Goal: Task Accomplishment & Management: Manage account settings

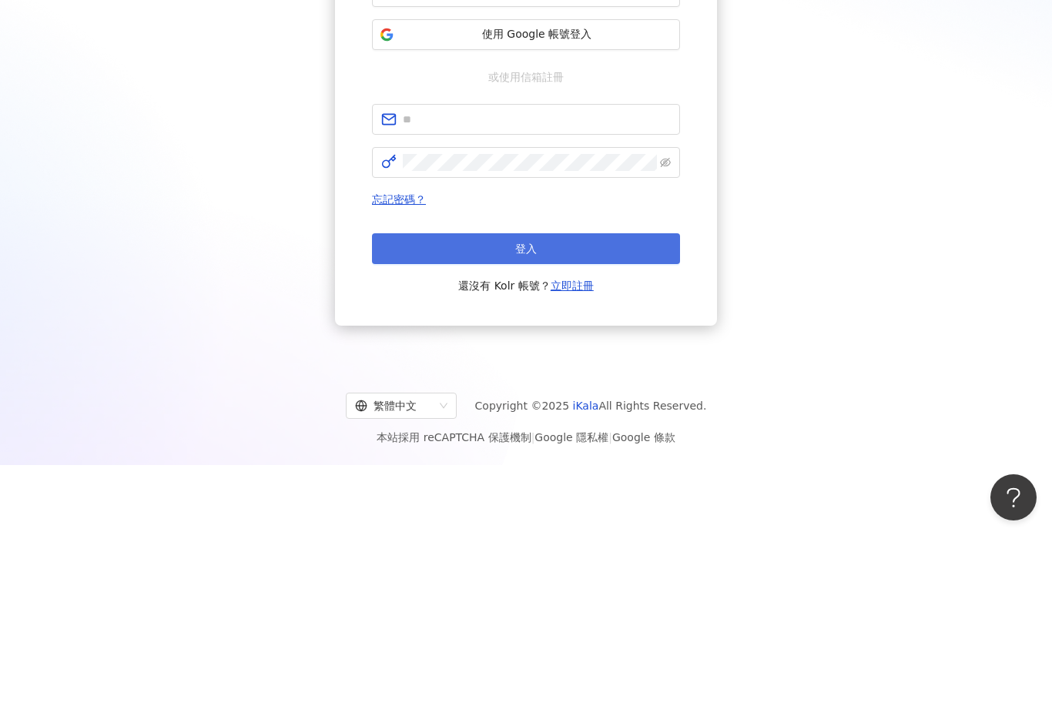
click at [569, 404] on button "登入" at bounding box center [526, 419] width 308 height 31
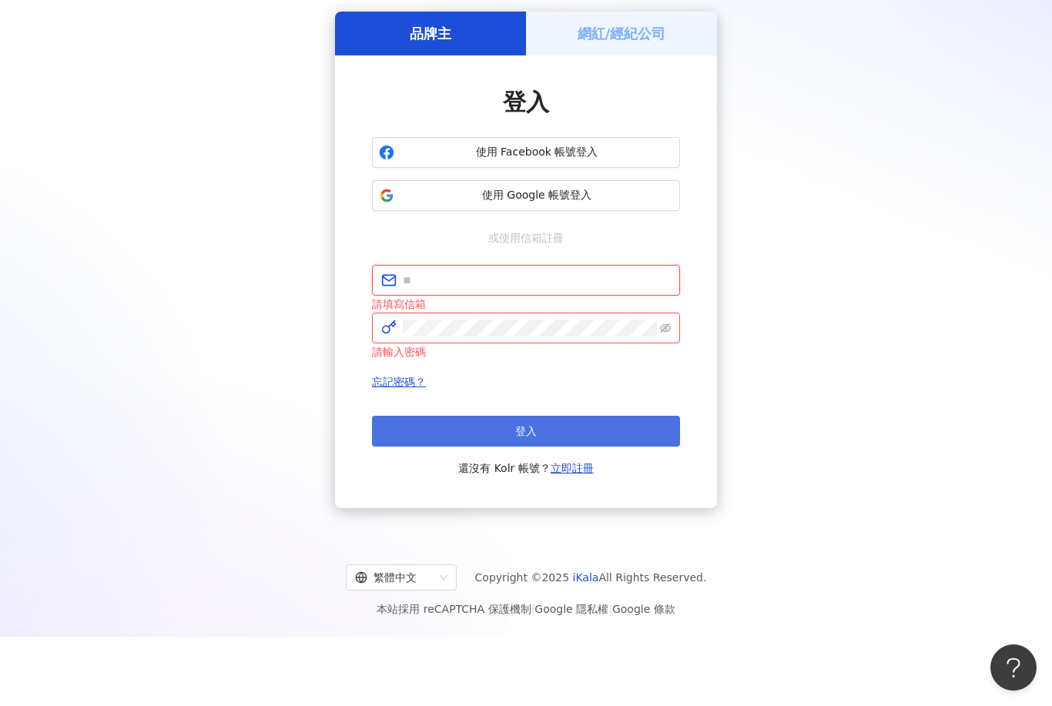
type input "**********"
click at [654, 447] on button "登入" at bounding box center [526, 431] width 308 height 31
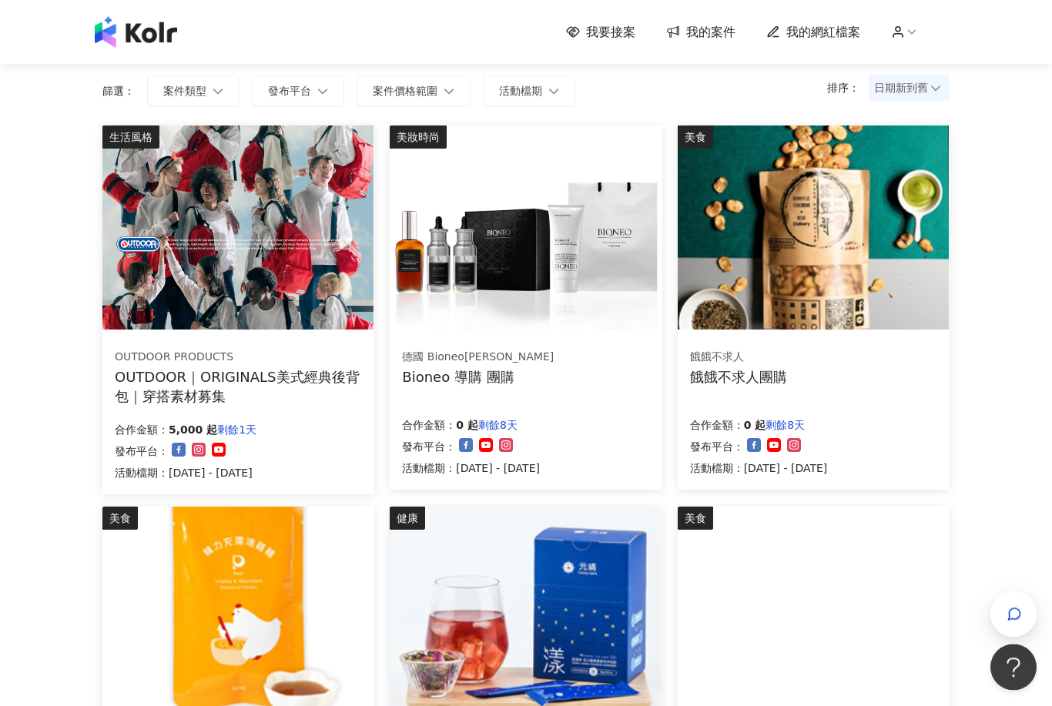
scroll to position [110, 0]
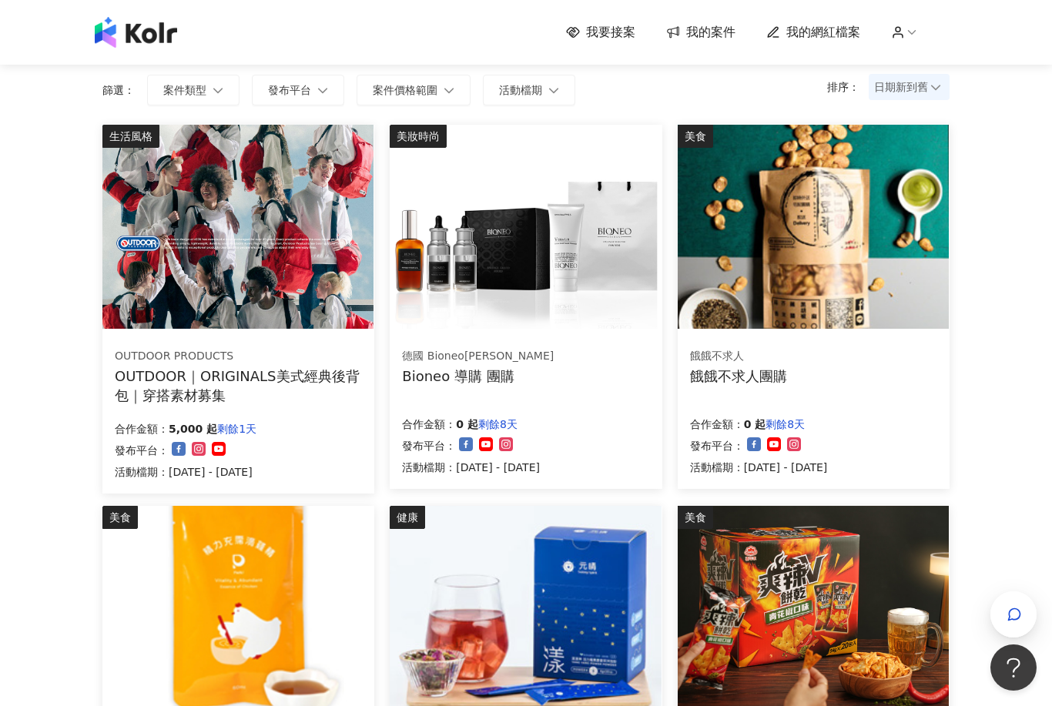
click at [564, 271] on img at bounding box center [525, 227] width 271 height 204
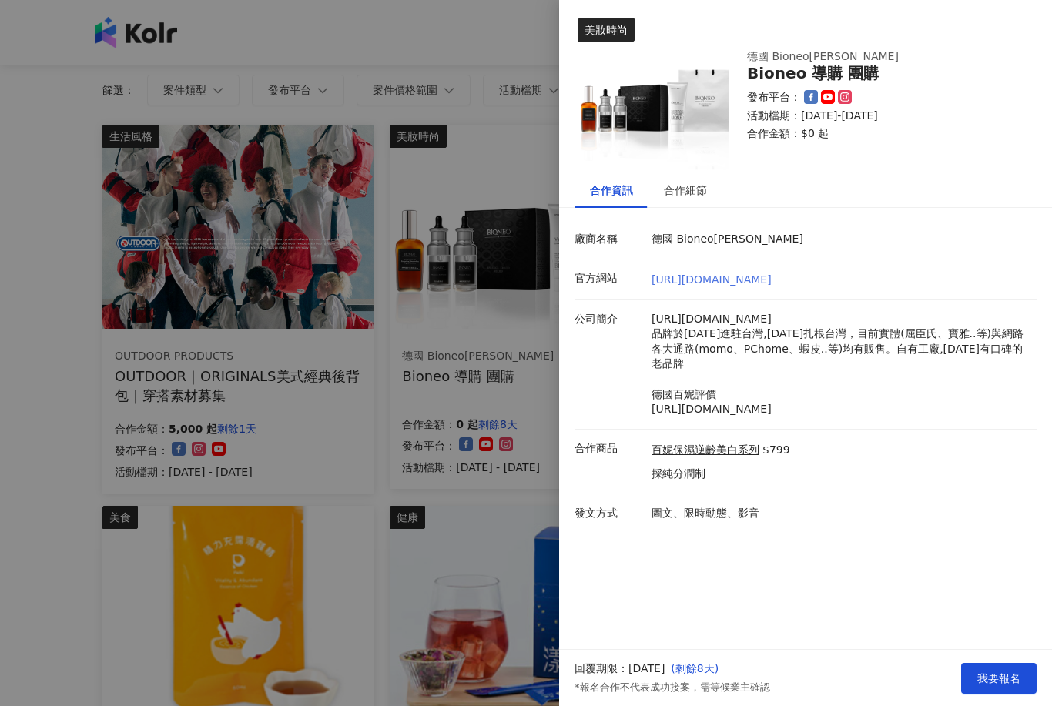
click at [772, 273] on link "[URL][DOMAIN_NAME]" at bounding box center [712, 279] width 120 height 12
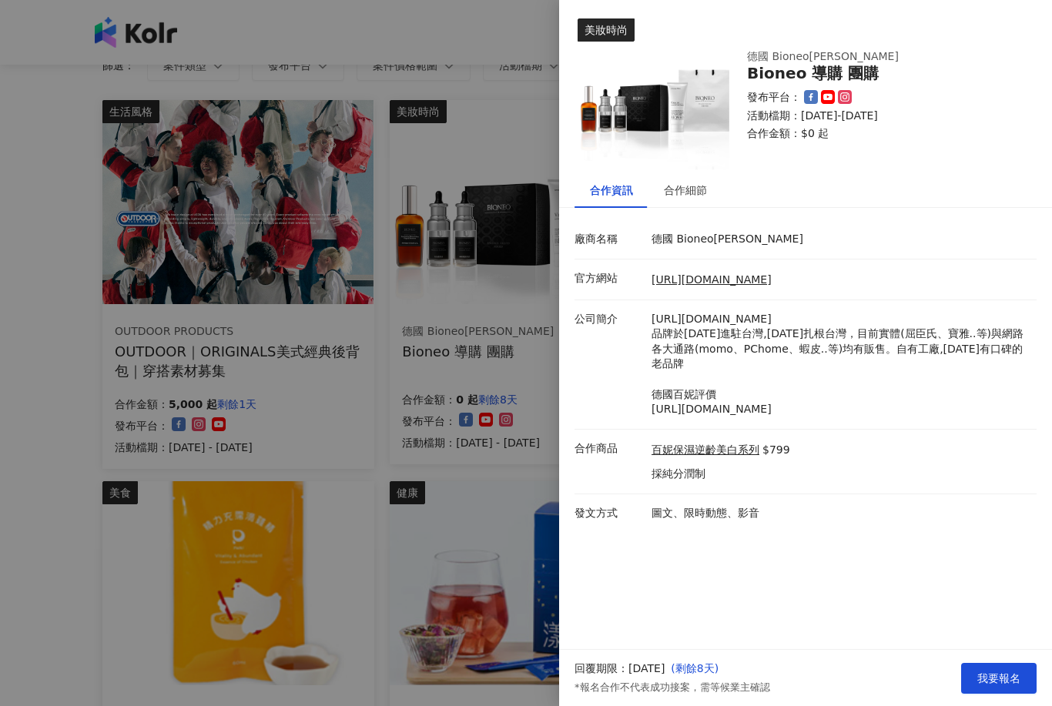
click at [431, 492] on div at bounding box center [526, 353] width 1052 height 706
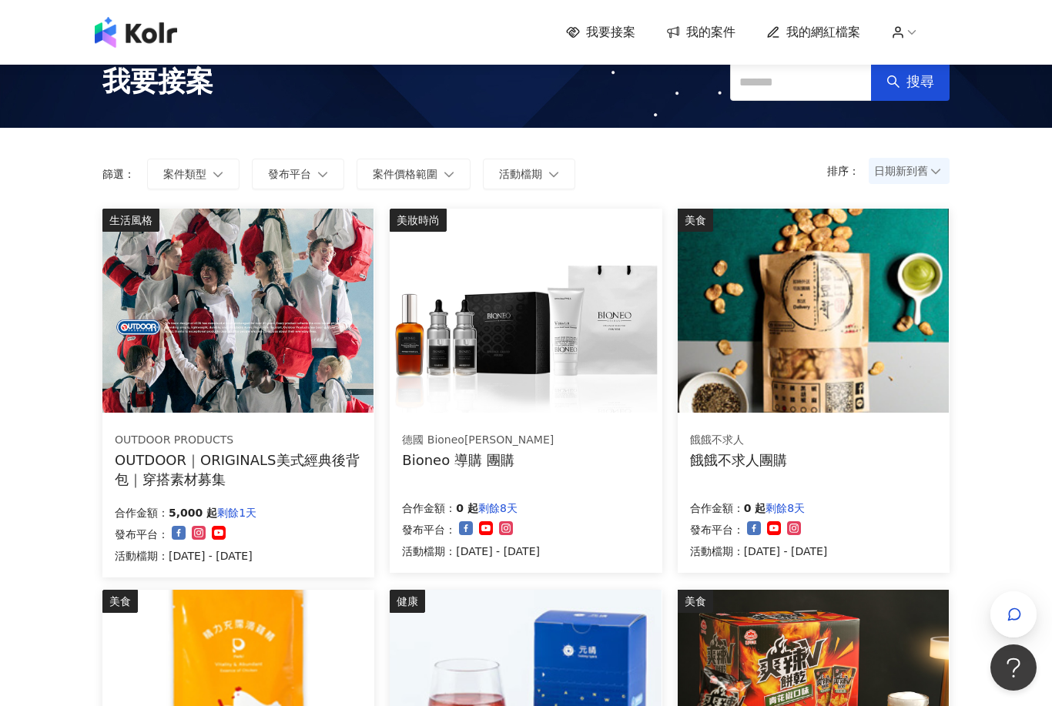
scroll to position [0, 0]
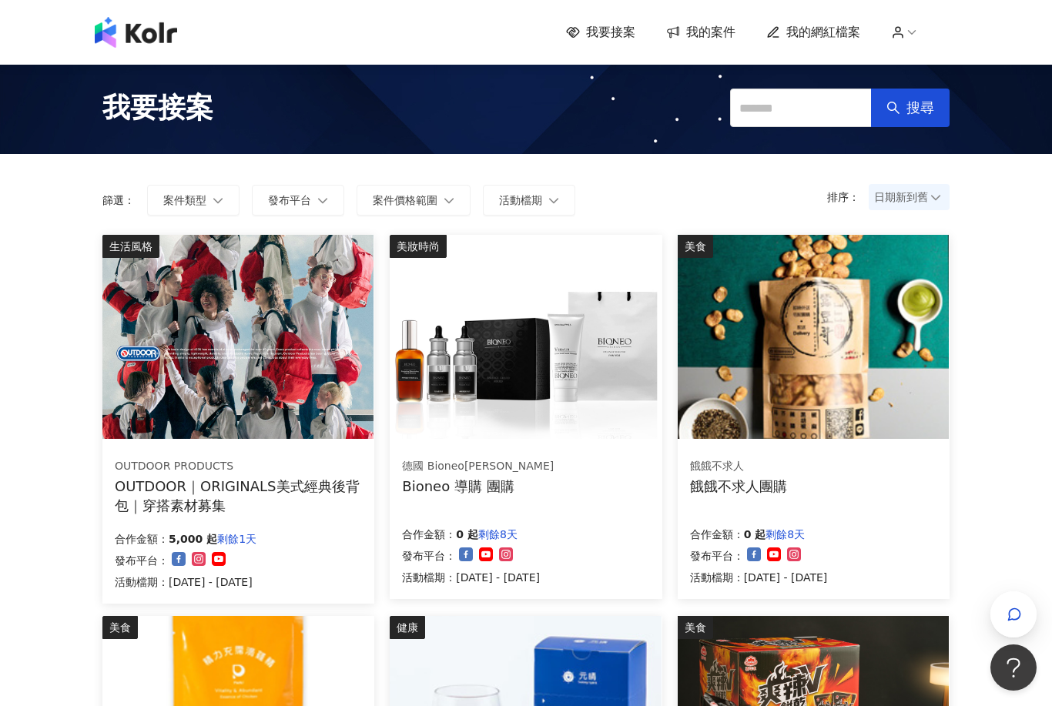
click at [979, 2] on div "我要接案 我的案件 我的網紅檔案" at bounding box center [526, 32] width 1052 height 65
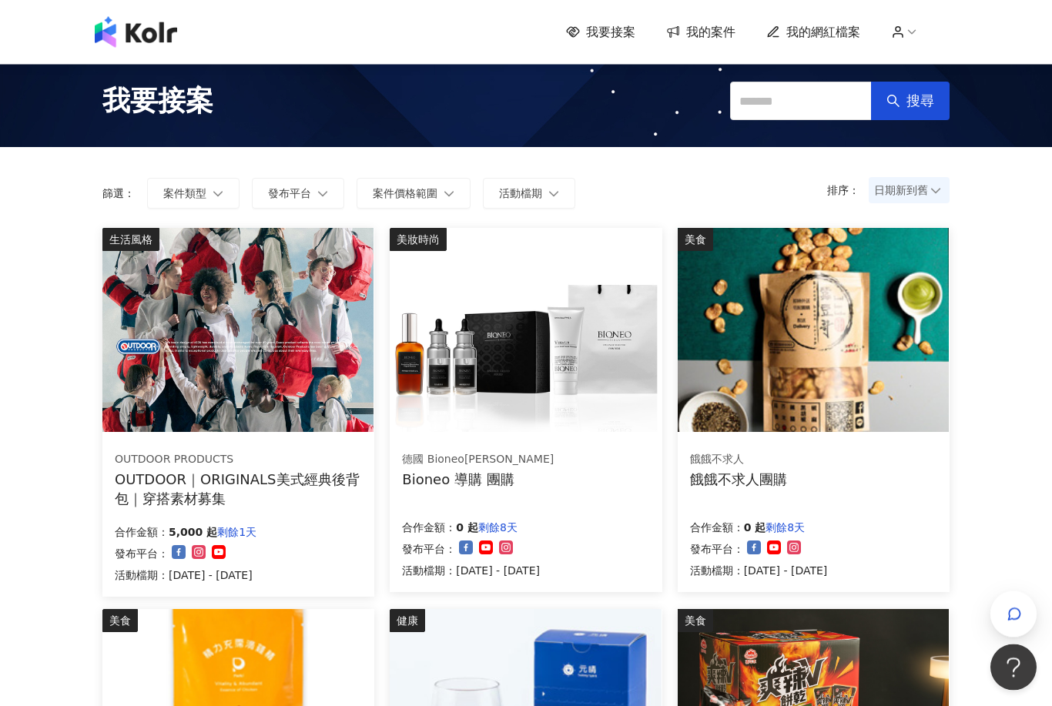
scroll to position [5, 0]
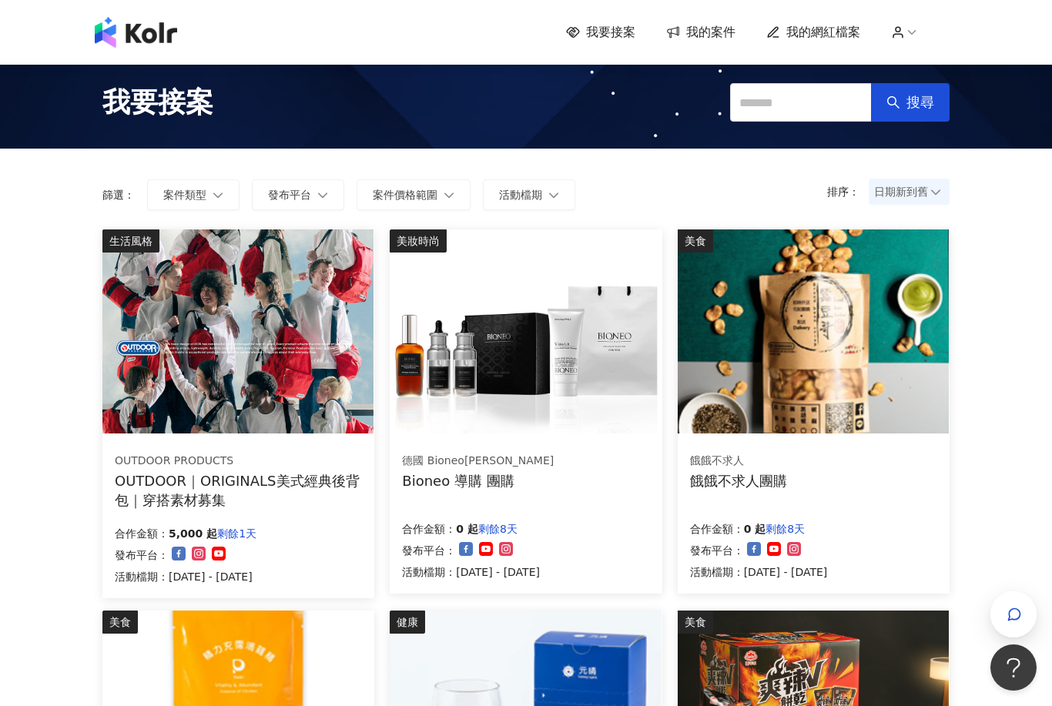
click at [297, 377] on img at bounding box center [237, 332] width 271 height 204
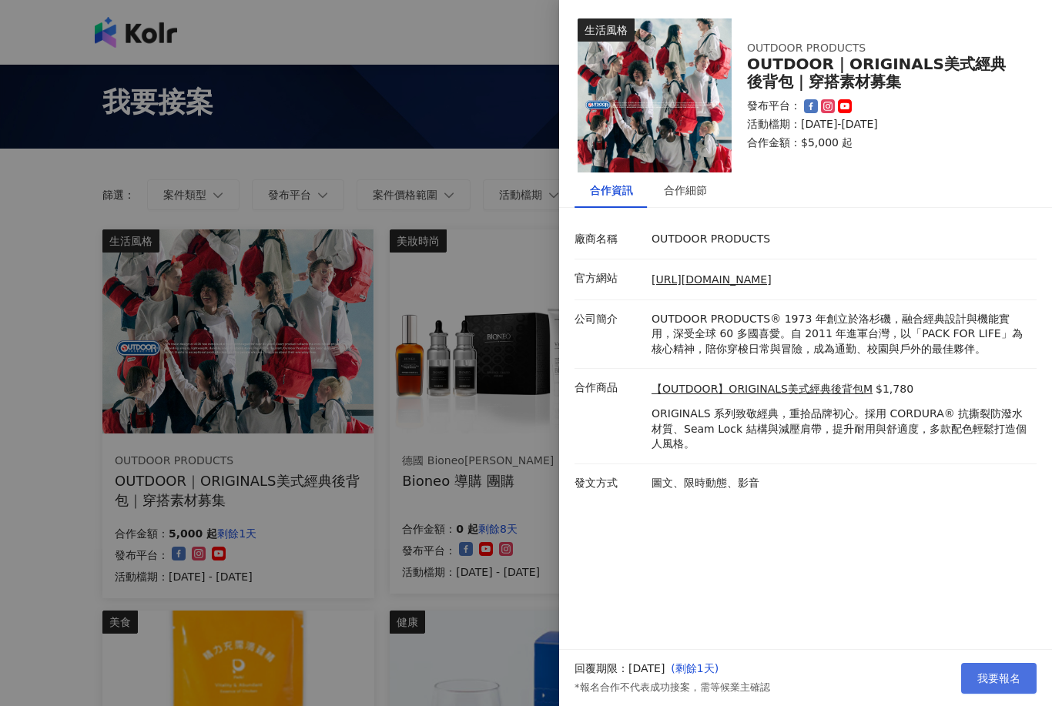
click at [1010, 685] on span "我要報名" at bounding box center [999, 679] width 43 height 12
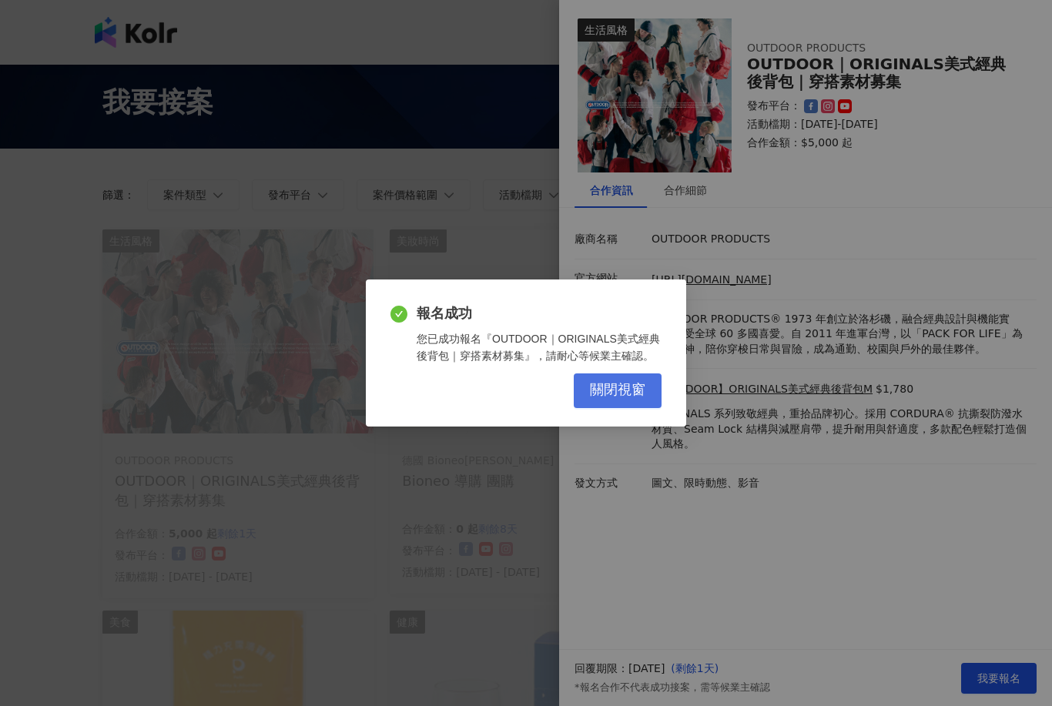
click at [619, 404] on button "關閉視窗" at bounding box center [618, 391] width 88 height 35
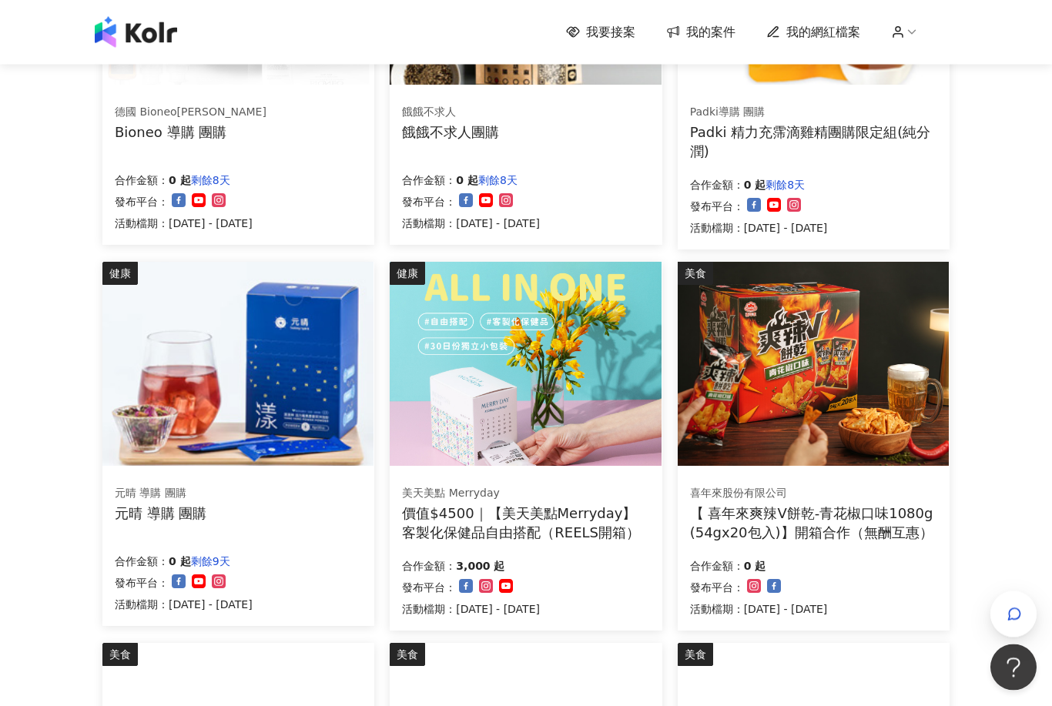
scroll to position [355, 0]
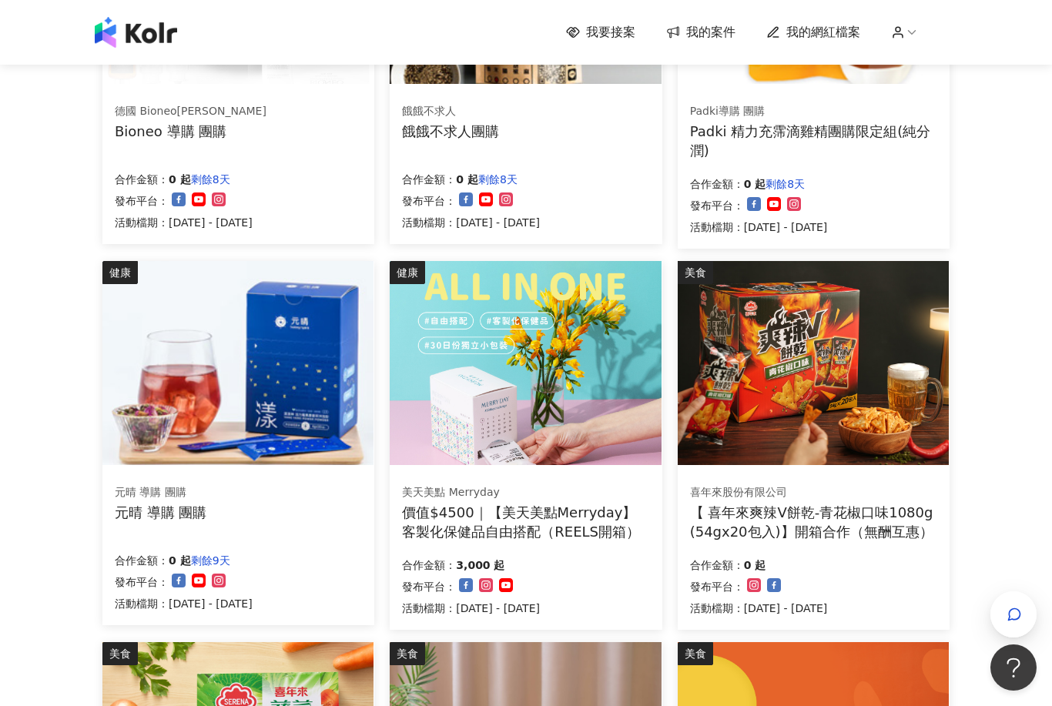
click at [527, 391] on img at bounding box center [525, 363] width 271 height 204
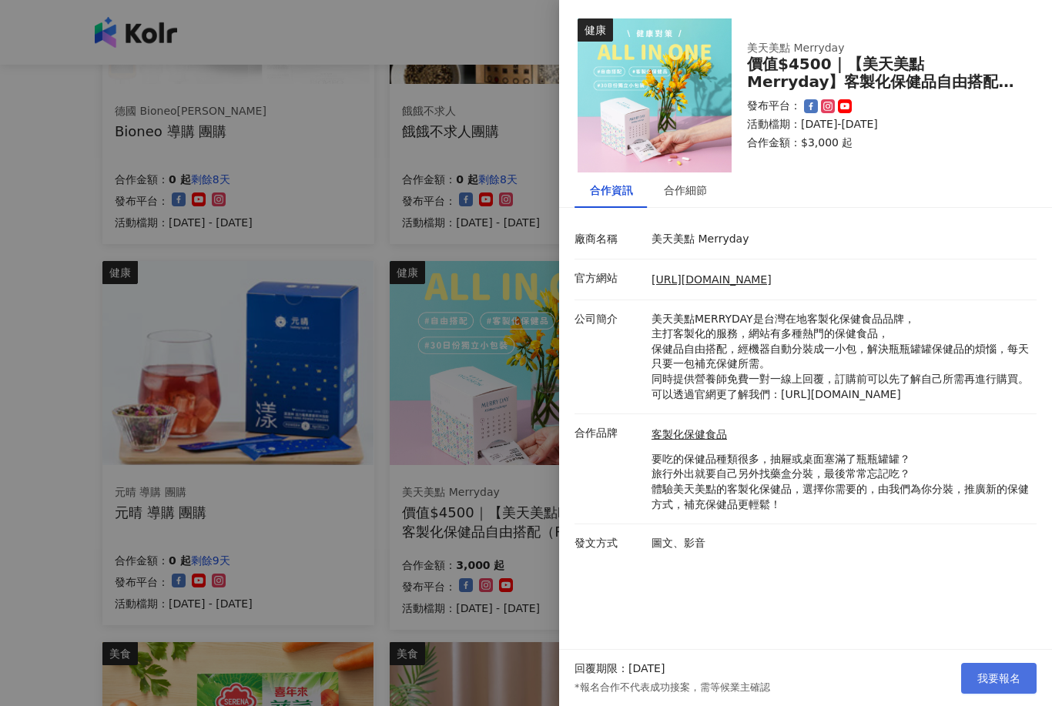
click at [1013, 694] on button "我要報名" at bounding box center [998, 678] width 75 height 31
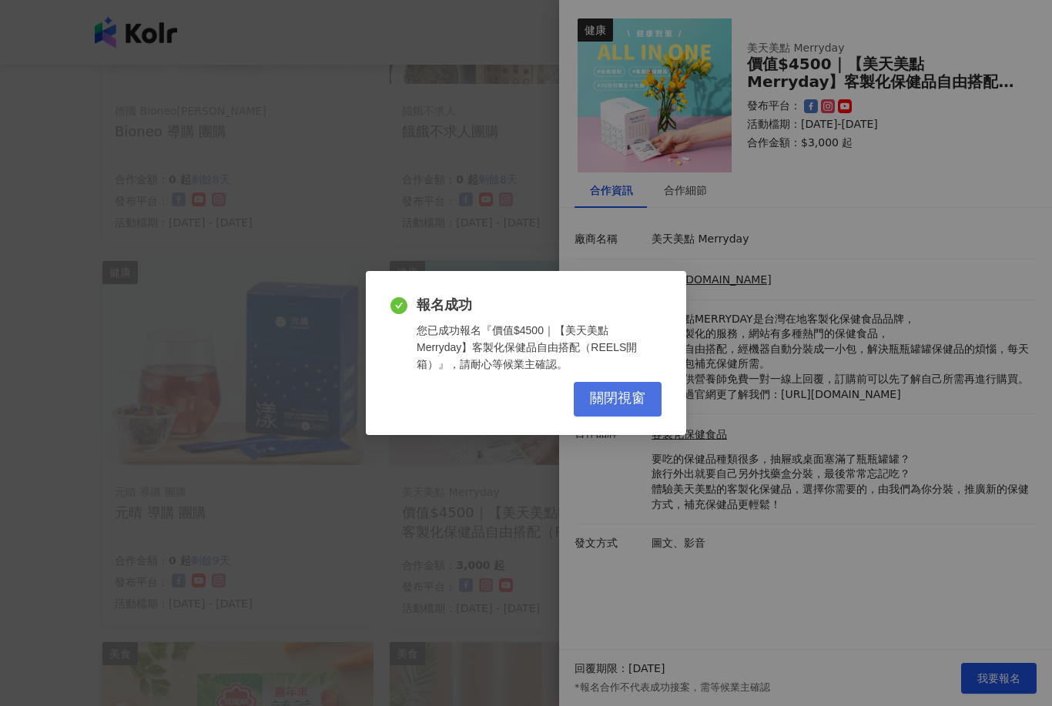
click at [622, 411] on button "關閉視窗" at bounding box center [618, 399] width 88 height 35
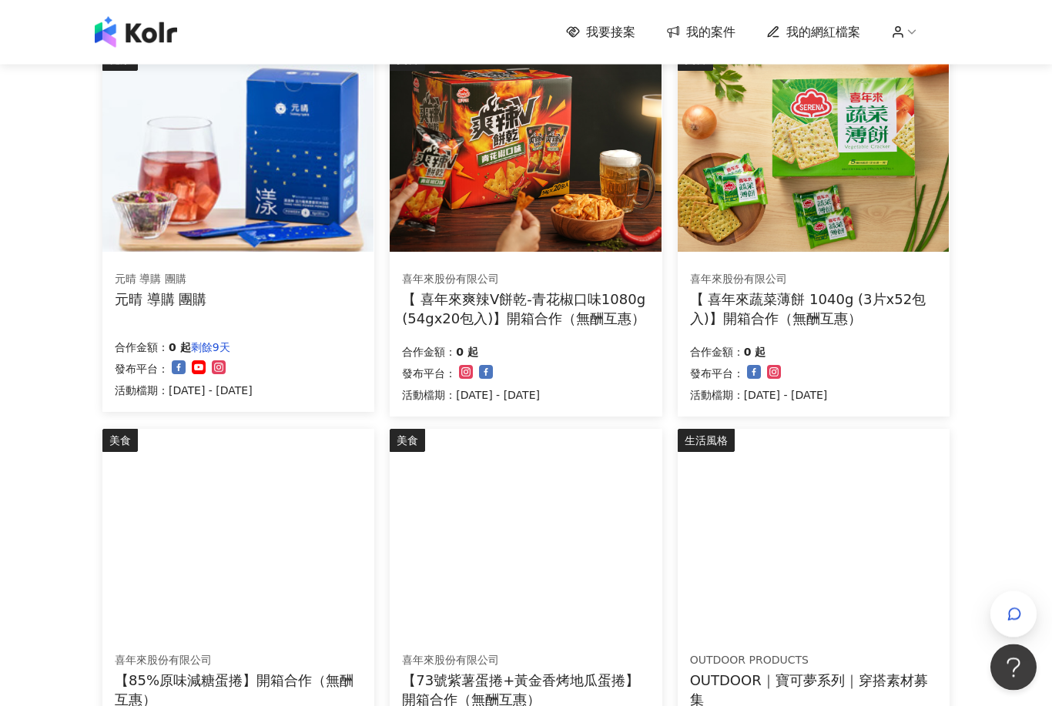
scroll to position [734, 0]
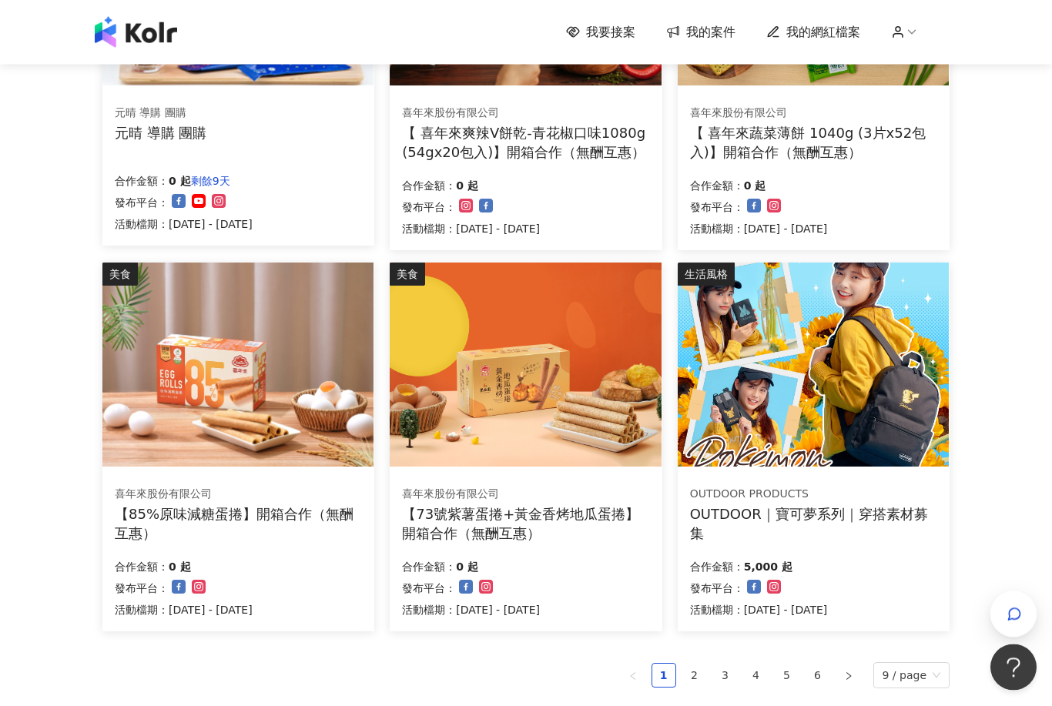
click at [865, 396] on img at bounding box center [813, 365] width 271 height 204
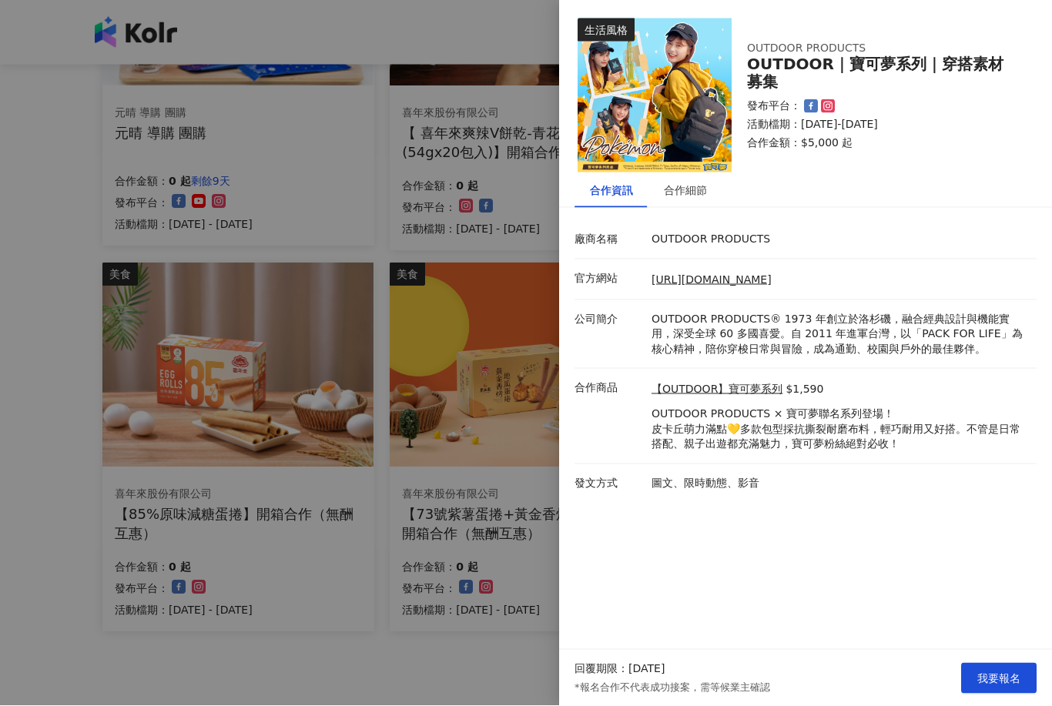
scroll to position [735, 0]
click at [1001, 694] on button "我要報名" at bounding box center [998, 678] width 75 height 31
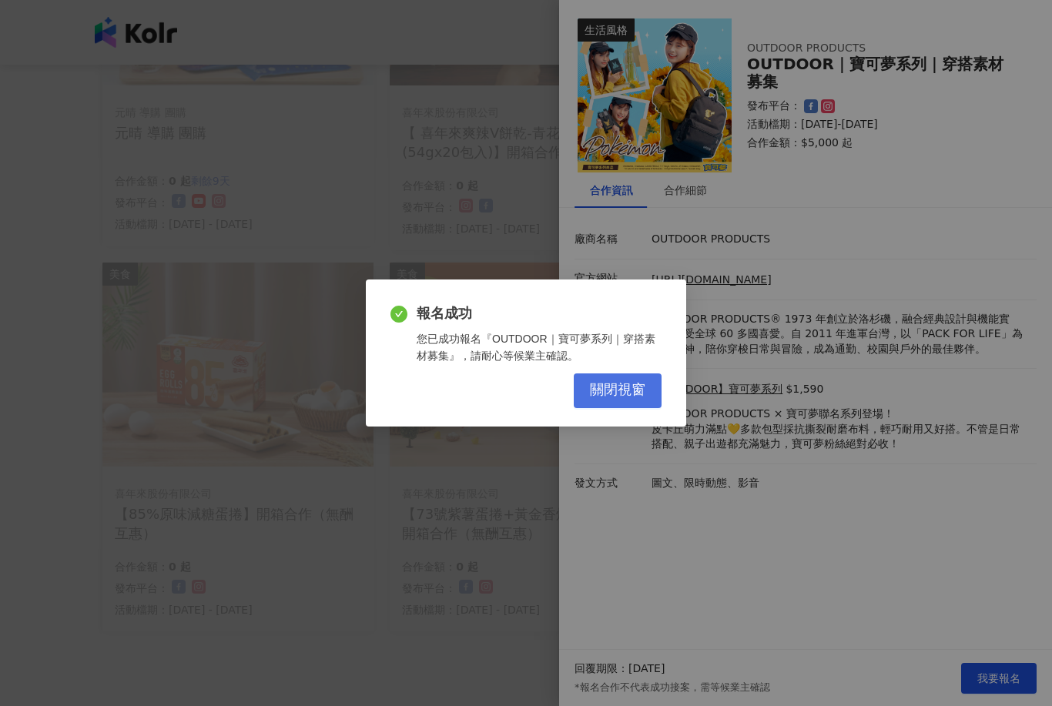
click at [626, 399] on span "關閉視窗" at bounding box center [617, 390] width 55 height 17
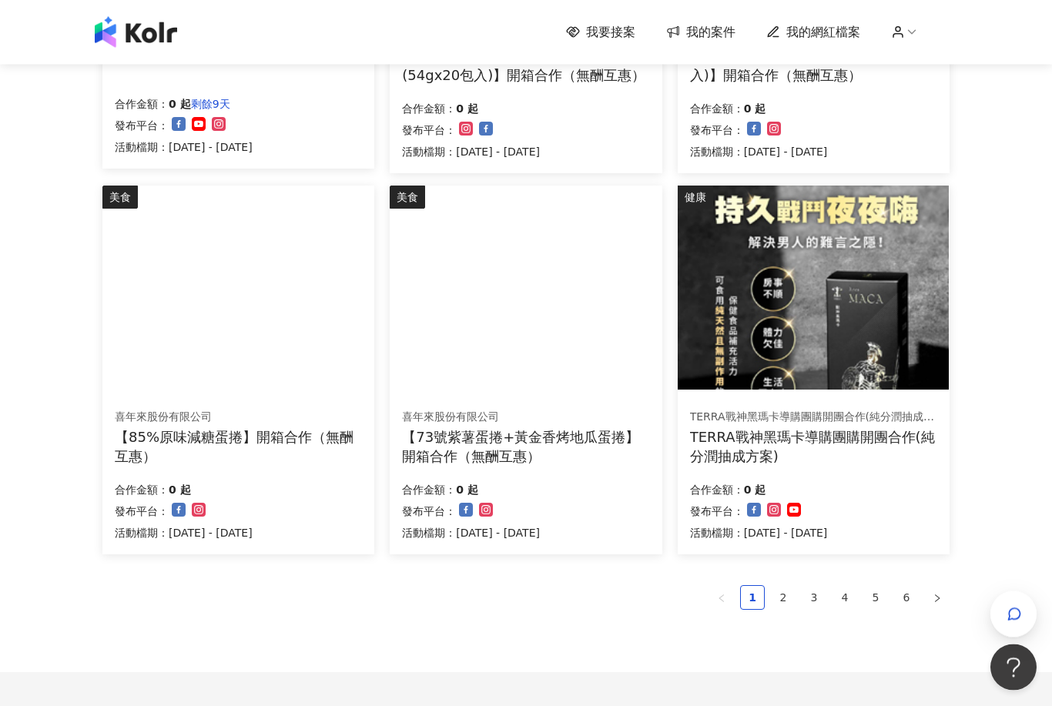
scroll to position [810, 0]
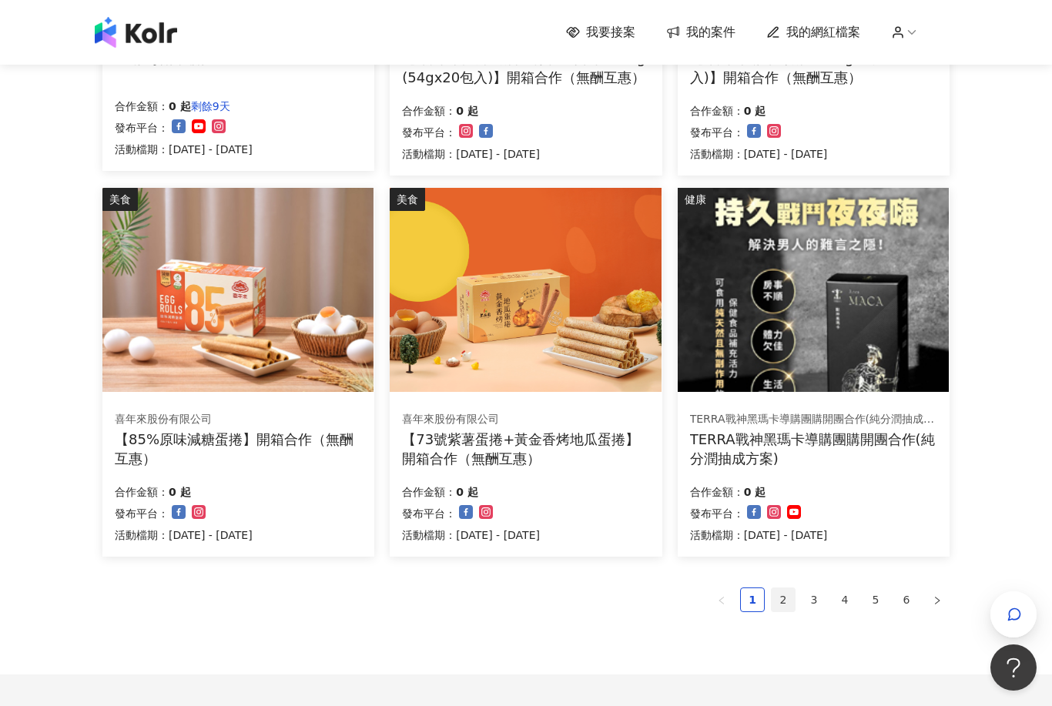
click at [780, 591] on link "2" at bounding box center [783, 600] width 23 height 23
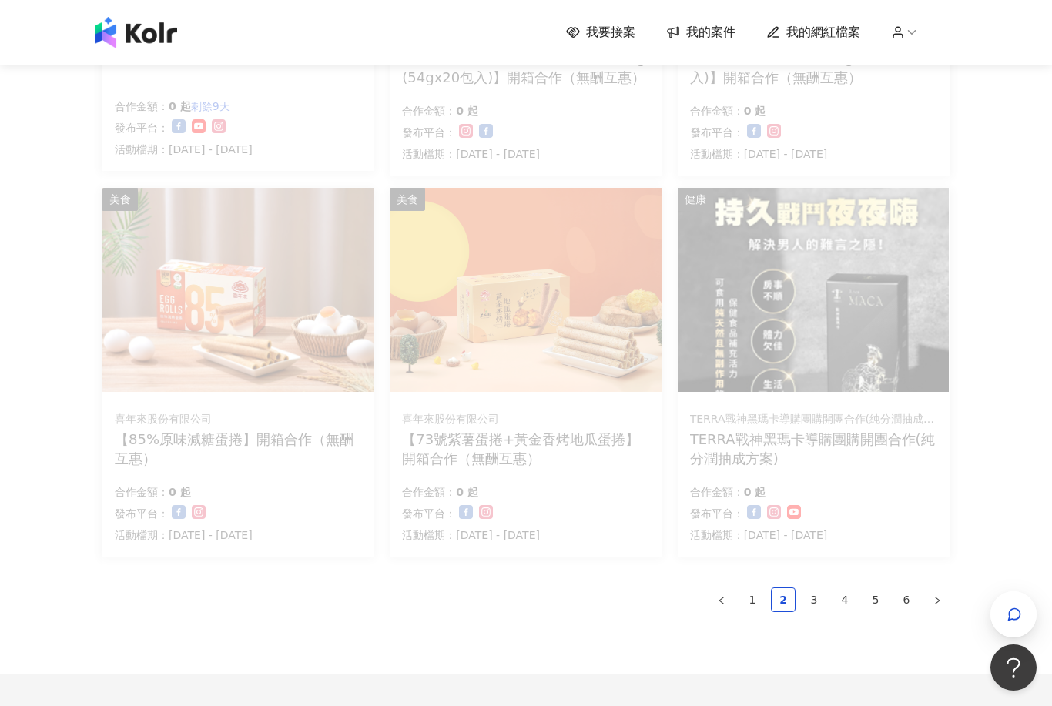
click at [913, 32] on icon at bounding box center [912, 32] width 14 height 14
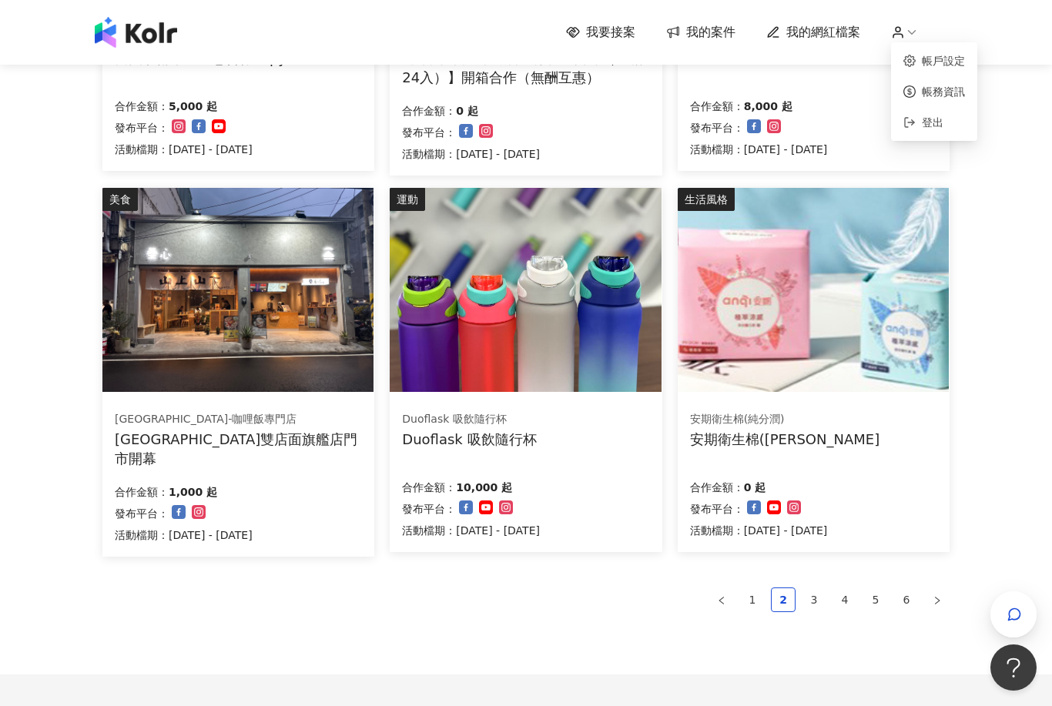
click at [834, 35] on span "我的網紅檔案" at bounding box center [824, 32] width 74 height 17
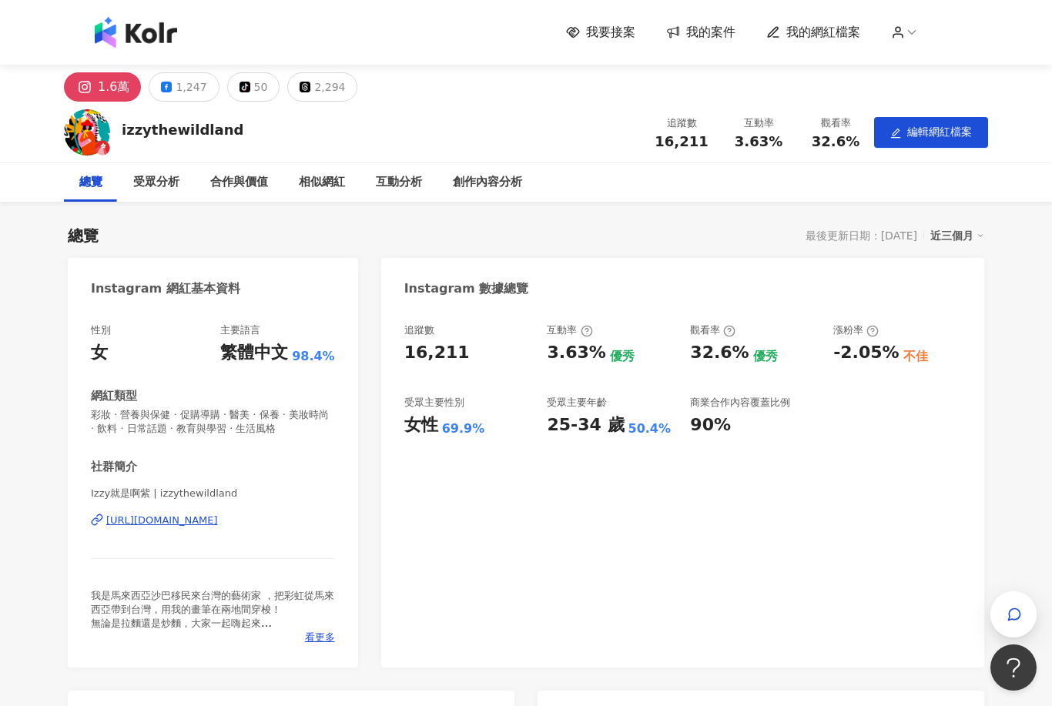
click at [906, 25] on icon at bounding box center [912, 32] width 14 height 14
click at [999, 646] on button "Open Beacon popover" at bounding box center [1011, 665] width 46 height 46
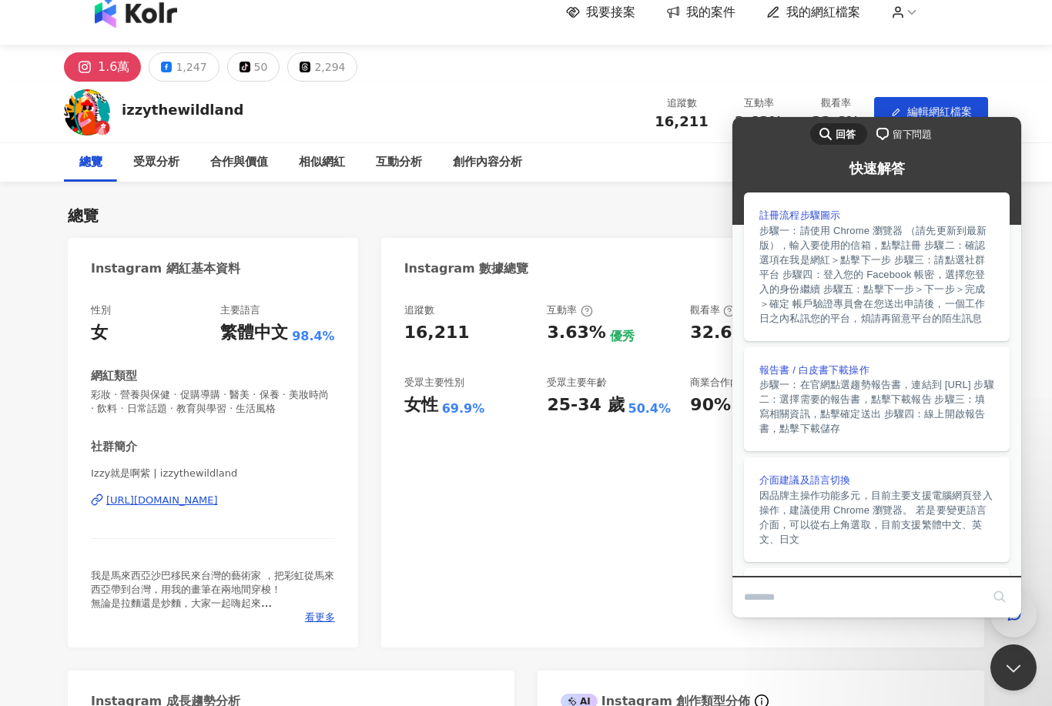
click at [1009, 621] on icon "button" at bounding box center [1015, 615] width 12 height 12
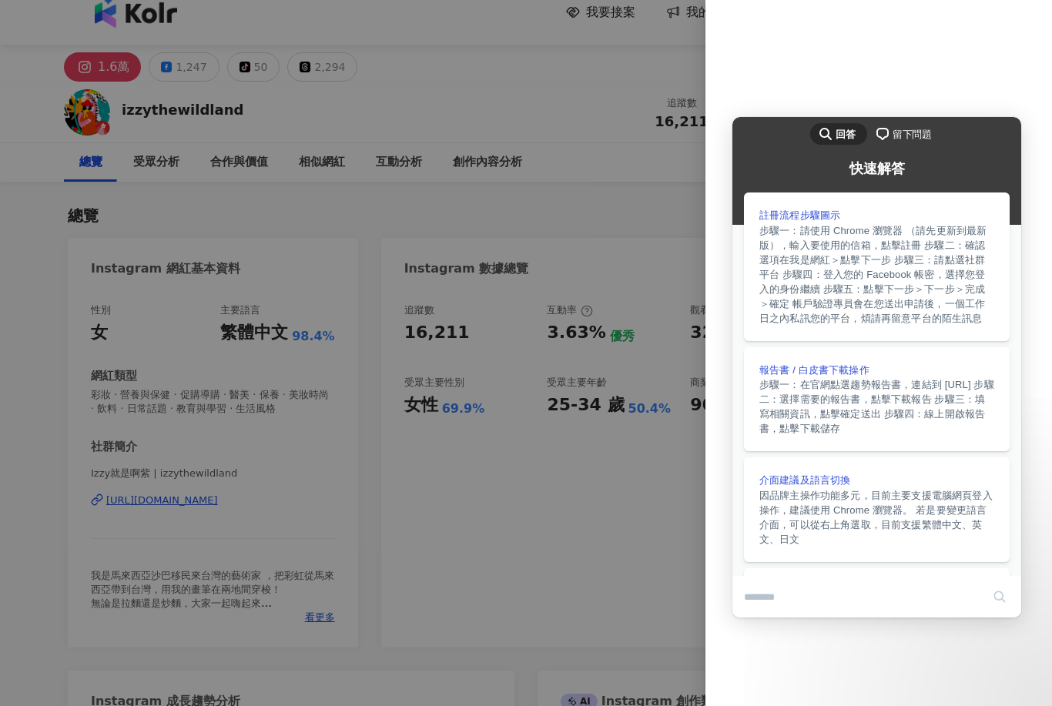
click at [968, 100] on div "無資料" at bounding box center [879, 353] width 347 height 706
click at [960, 120] on div "無資料" at bounding box center [879, 353] width 347 height 706
click at [599, 386] on div at bounding box center [526, 353] width 1052 height 706
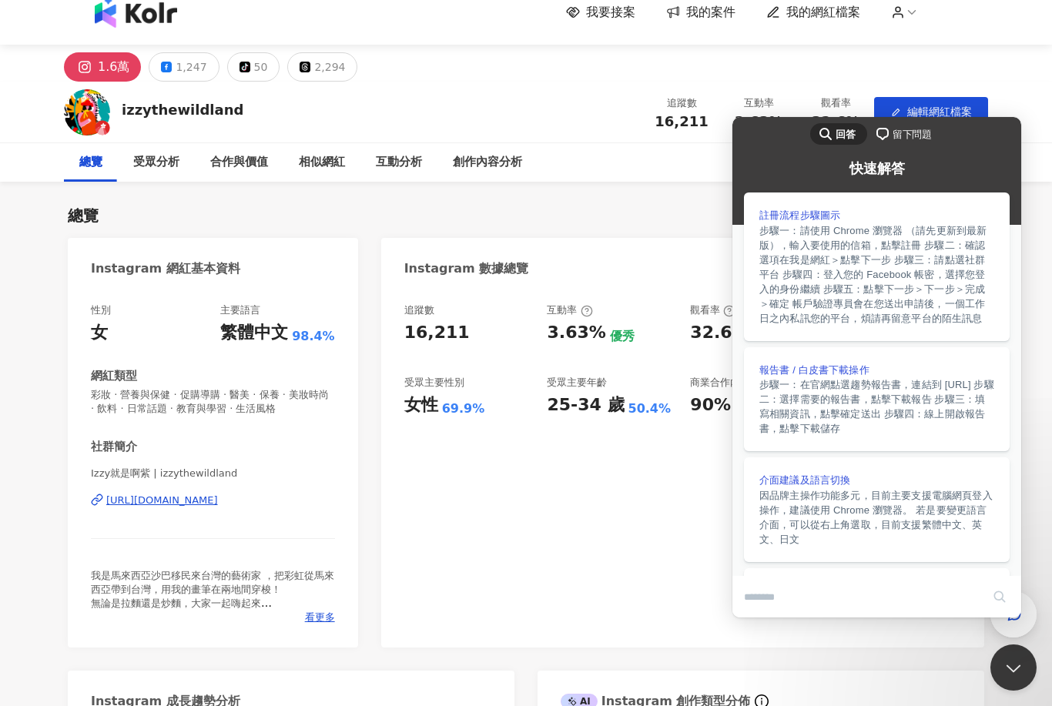
click at [1004, 603] on button "search" at bounding box center [1000, 597] width 25 height 25
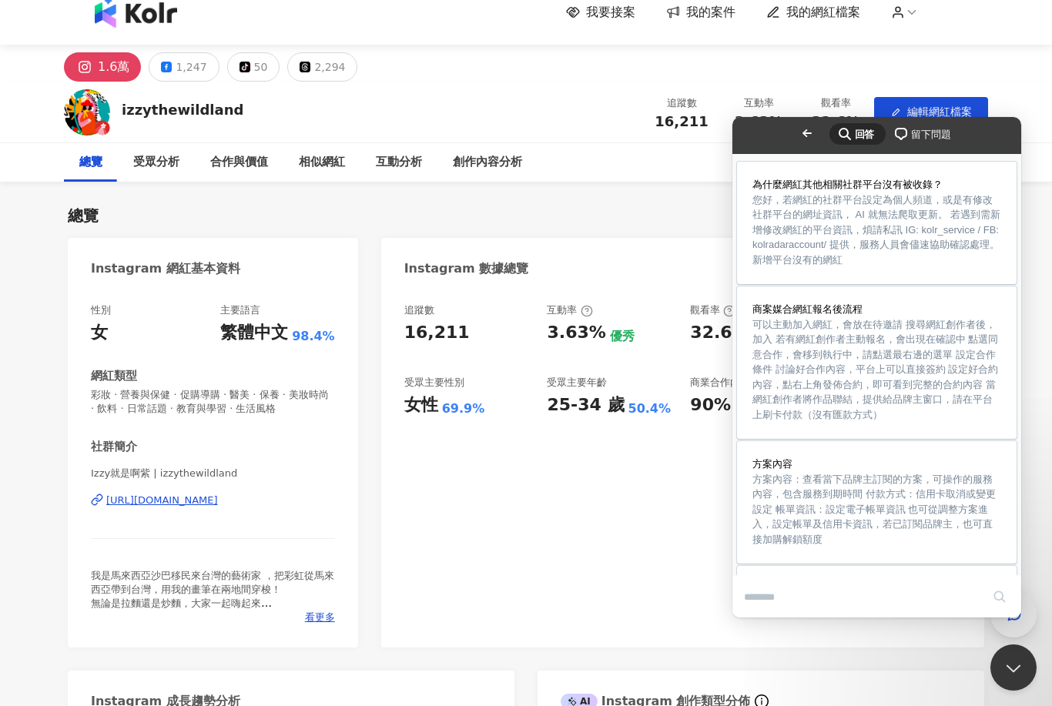
click at [1007, 632] on div "button" at bounding box center [1014, 615] width 20 height 35
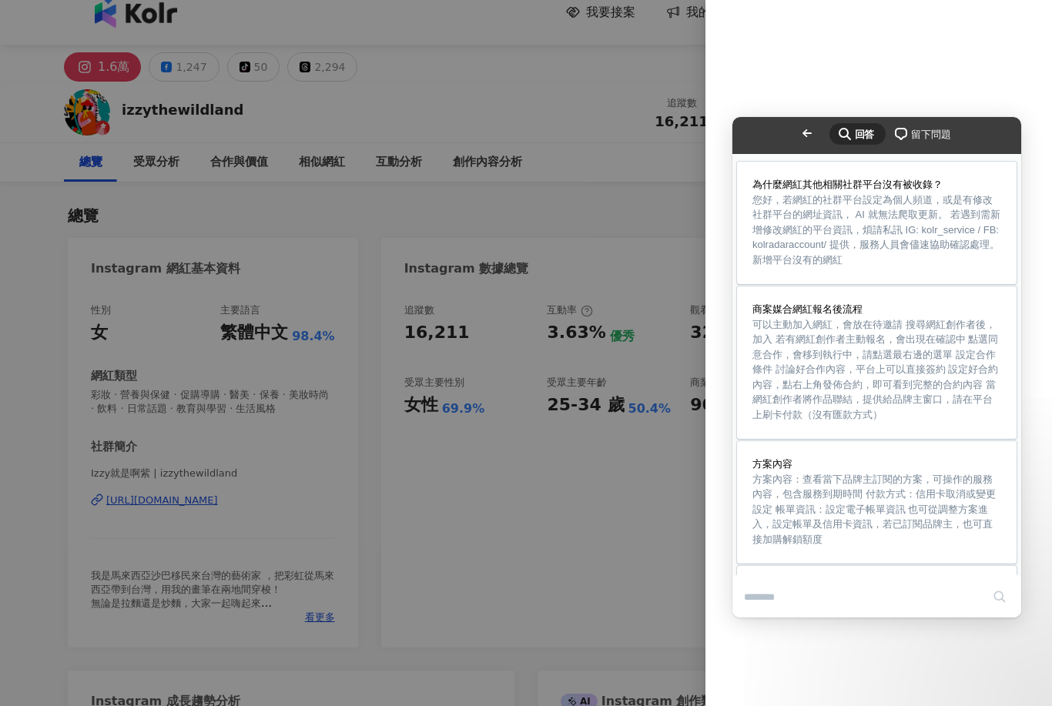
click at [1018, 668] on div "無資料" at bounding box center [879, 353] width 347 height 706
click at [654, 542] on div at bounding box center [526, 353] width 1052 height 706
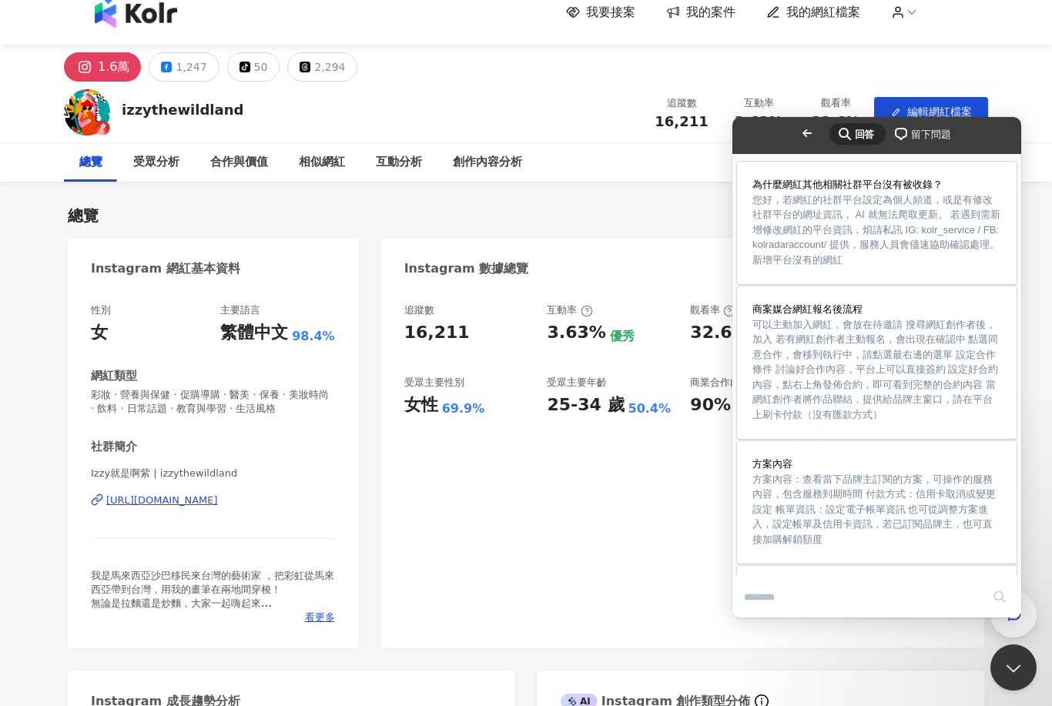
click at [789, 136] on link "Go back" at bounding box center [808, 133] width 38 height 22
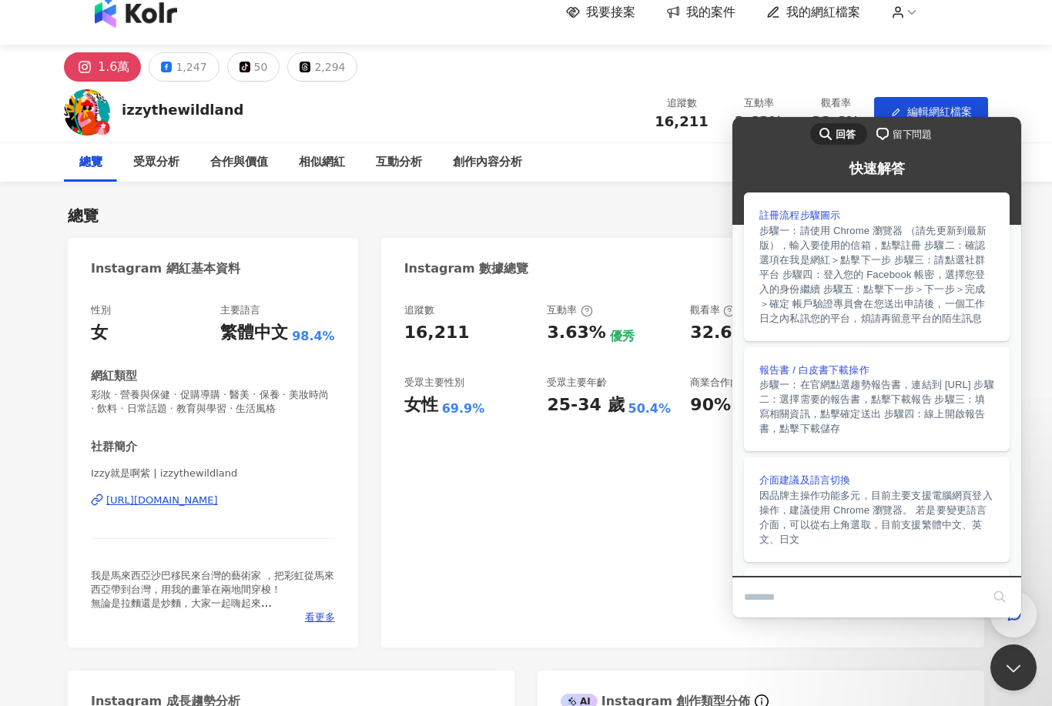
click at [877, 127] on link "編輯網紅檔案" at bounding box center [931, 112] width 114 height 31
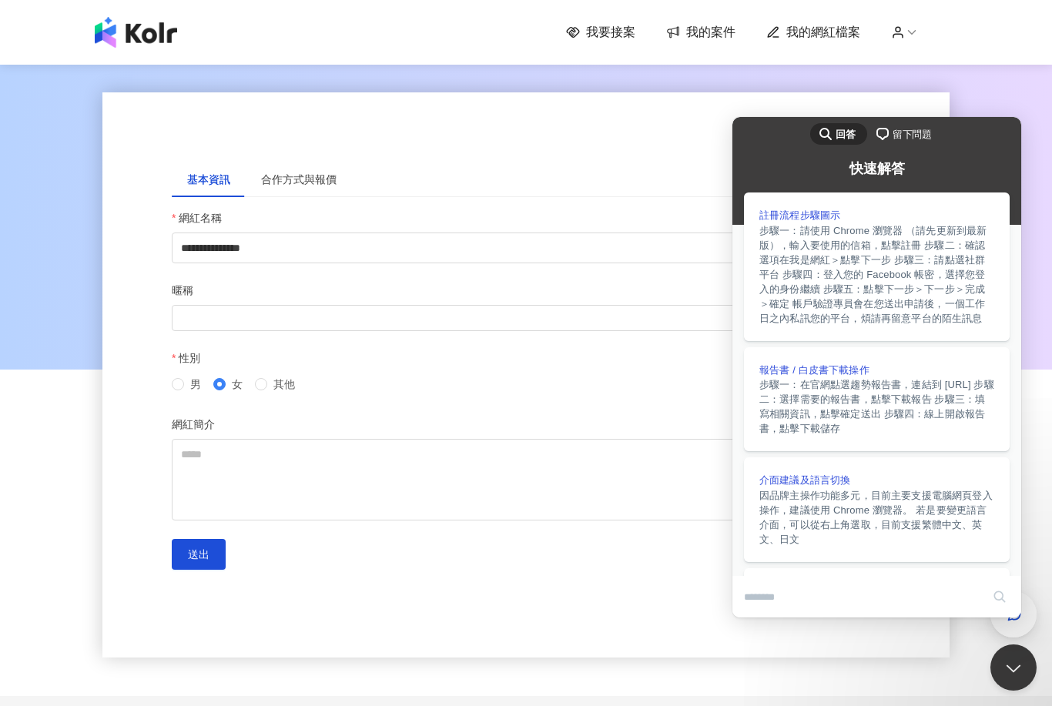
click at [688, 592] on div "**********" at bounding box center [525, 374] width 847 height 565
click at [1021, 109] on div at bounding box center [526, 216] width 1052 height 308
click at [904, 58] on div "我要接案 我的案件 我的網紅檔案" at bounding box center [526, 32] width 1052 height 65
click at [1006, 673] on button "Close Beacon popover" at bounding box center [1011, 665] width 46 height 46
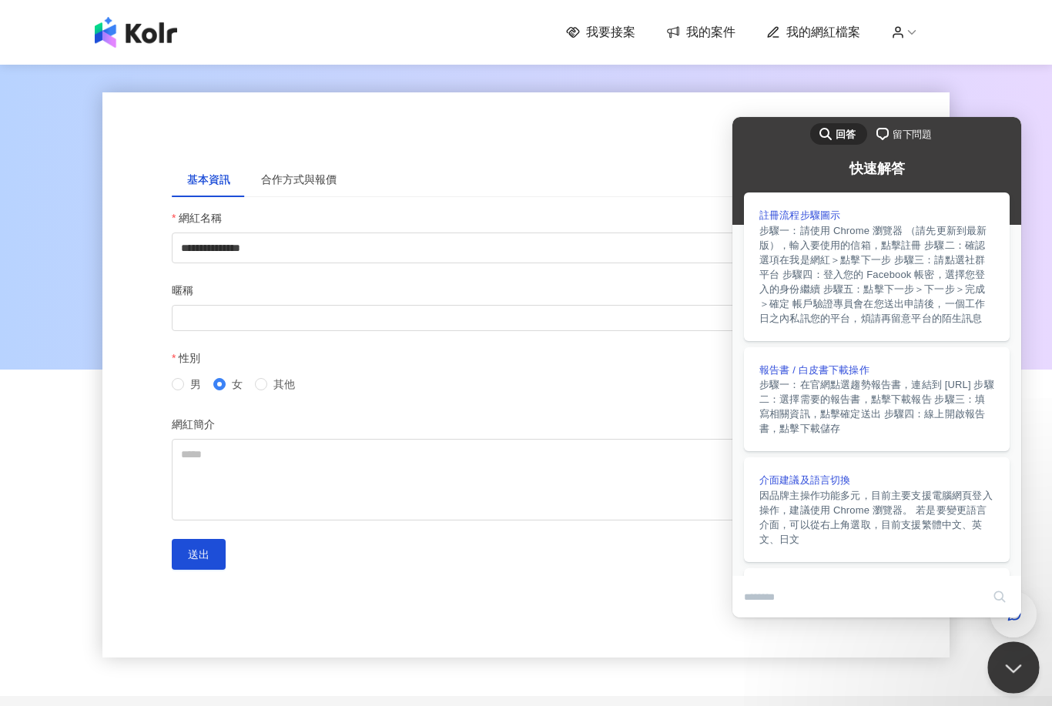
scroll to position [1, 0]
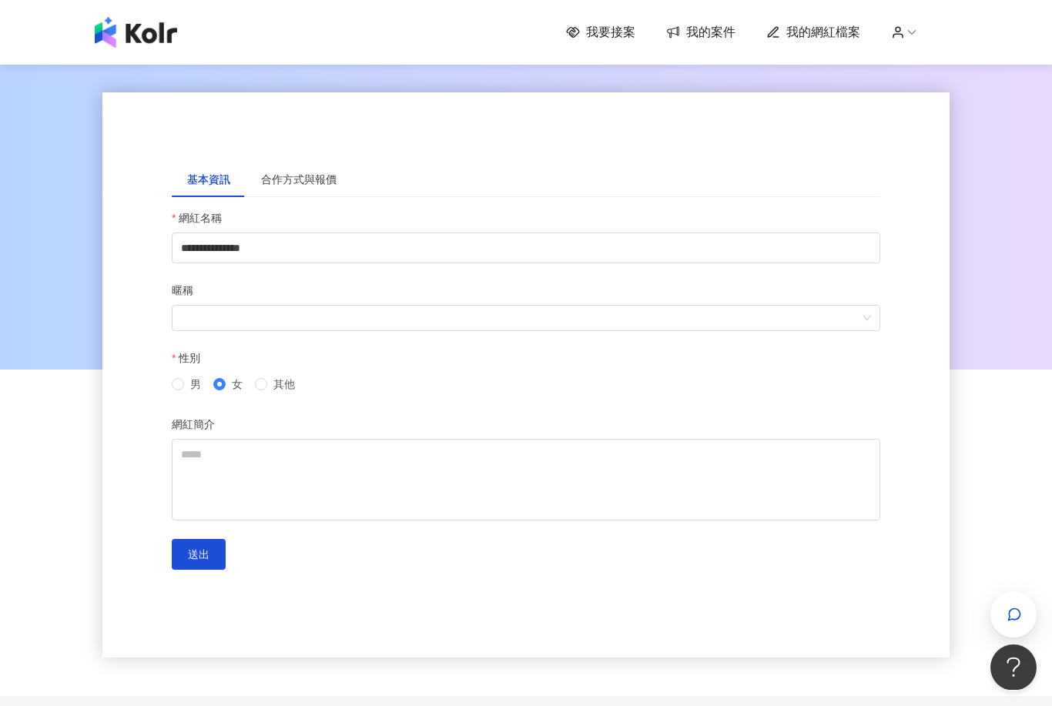
click at [912, 62] on div "我要接案 我的案件 我的網紅檔案" at bounding box center [526, 32] width 1052 height 65
click at [911, 55] on div "我要接案 我的案件 我的網紅檔案" at bounding box center [526, 32] width 1052 height 65
click at [894, 64] on div "我要接案 我的案件 我的網紅檔案" at bounding box center [526, 32] width 1052 height 65
click at [1002, 642] on button "Open Beacon popover" at bounding box center [1011, 664] width 46 height 46
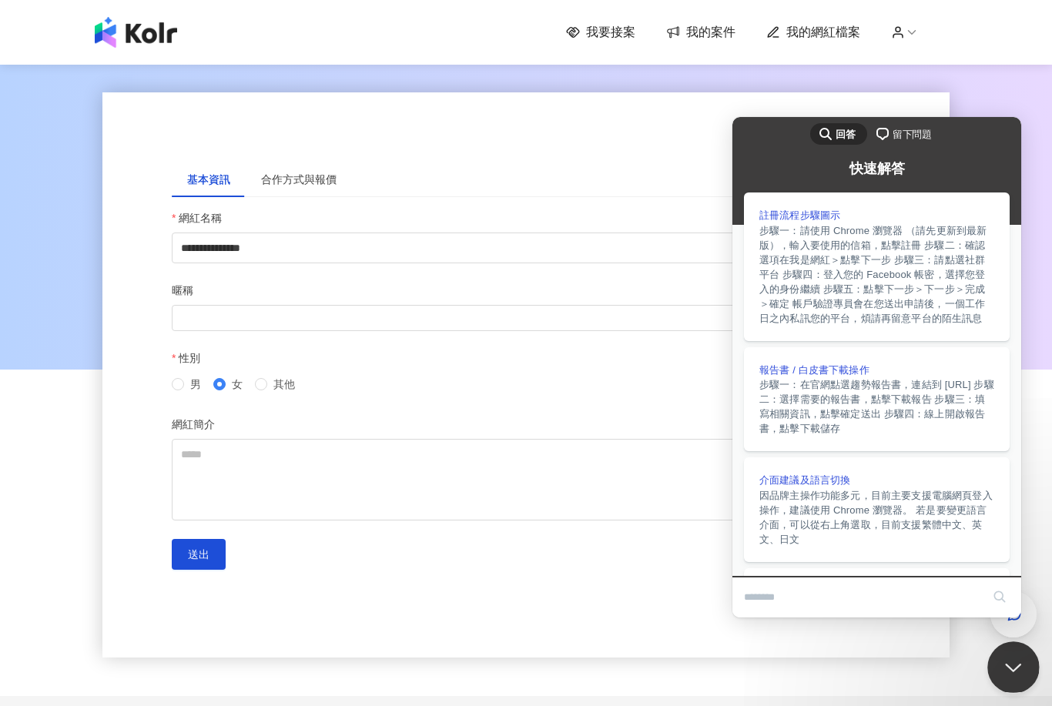
scroll to position [20, 0]
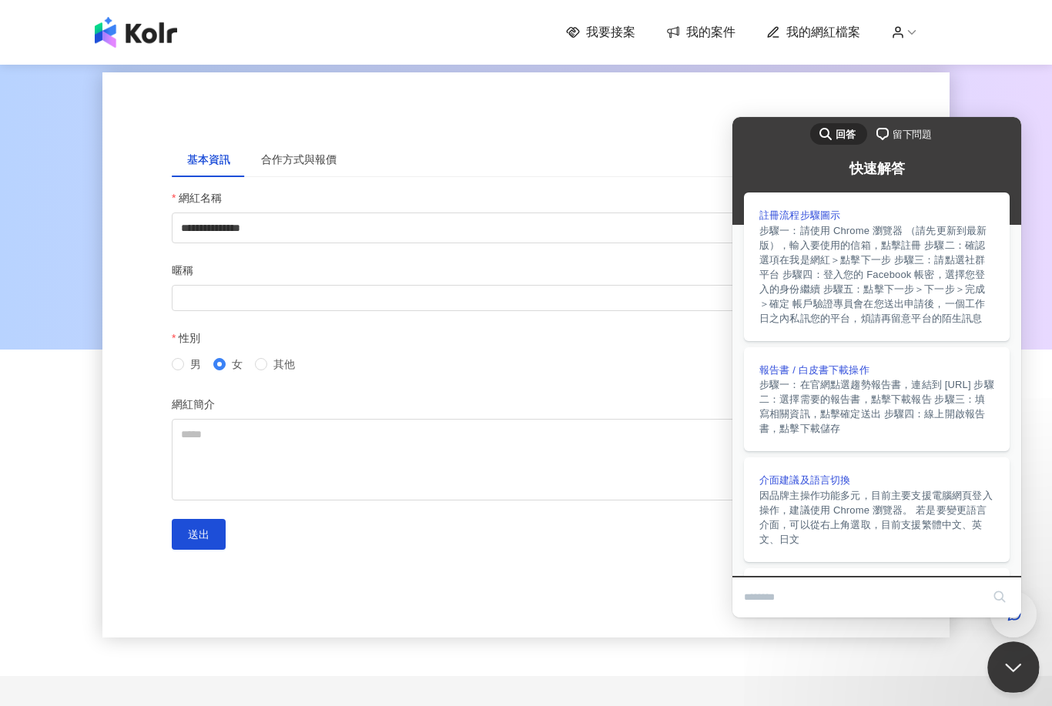
click at [1008, 669] on button "Close Beacon popover" at bounding box center [1011, 664] width 46 height 46
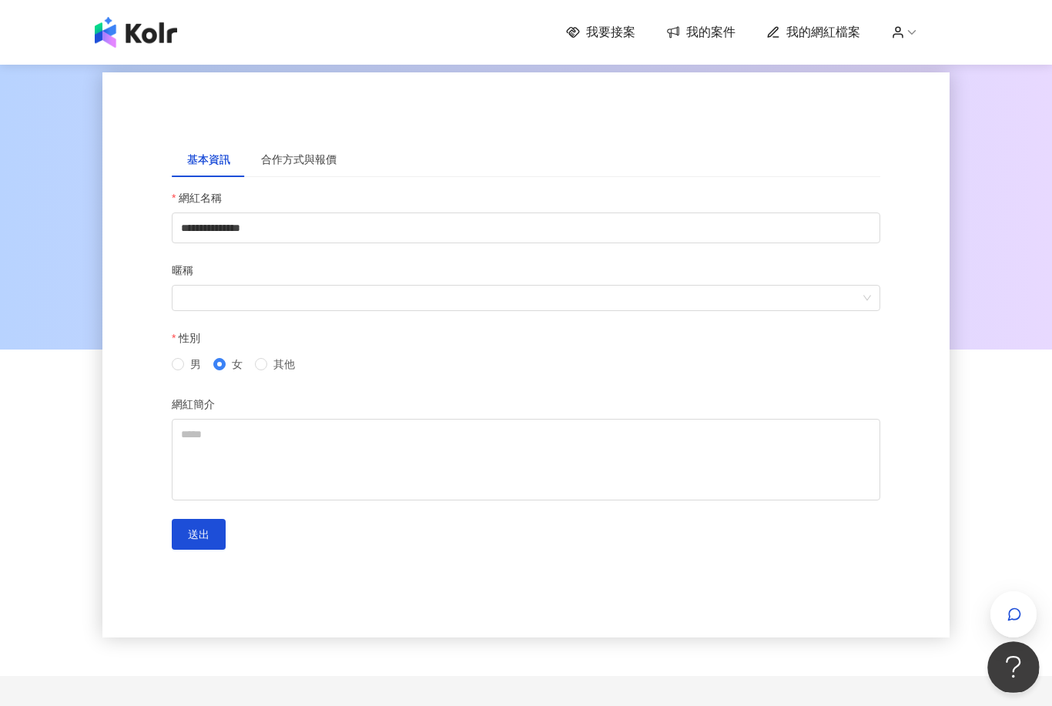
click at [1001, 674] on button "Open Beacon popover" at bounding box center [1011, 664] width 46 height 46
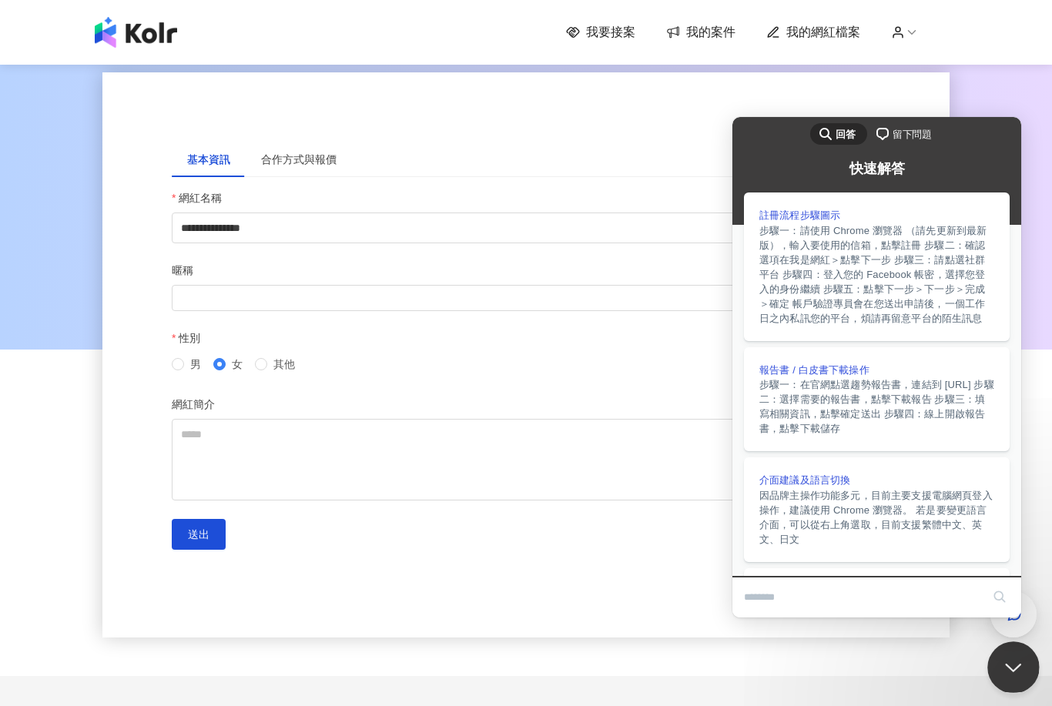
click at [1001, 669] on button "Close Beacon popover" at bounding box center [1011, 664] width 46 height 46
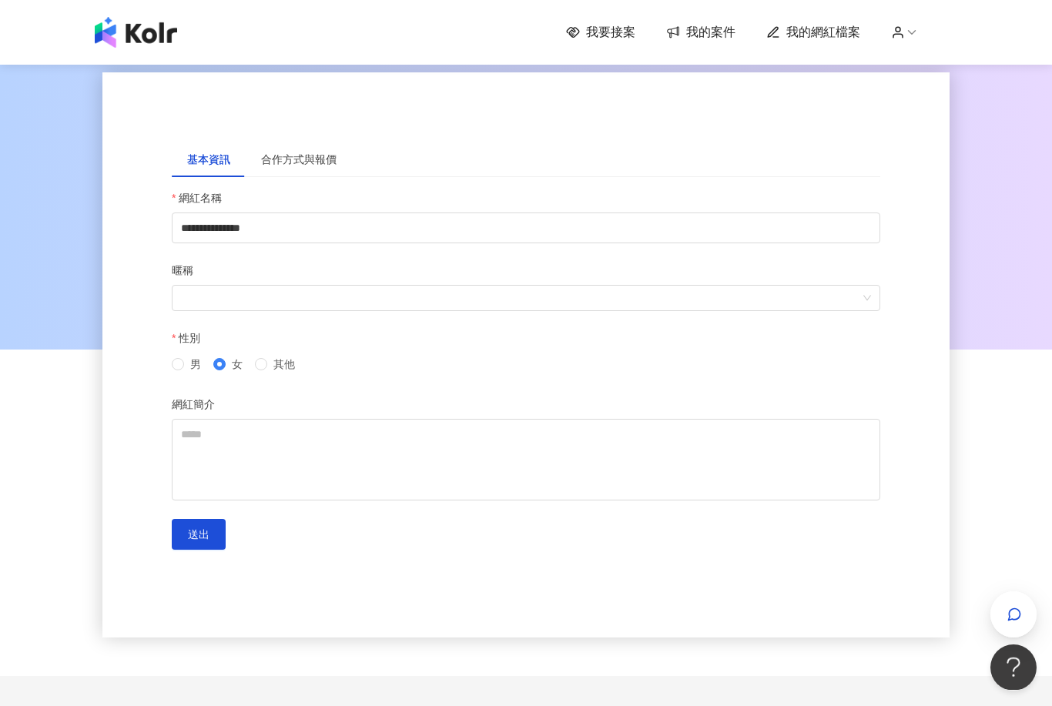
click at [895, 46] on div "我要接案 我的案件 我的網紅檔案" at bounding box center [526, 32] width 878 height 31
click at [906, 35] on icon at bounding box center [912, 32] width 14 height 14
click at [605, 30] on span "我要接案" at bounding box center [610, 32] width 49 height 17
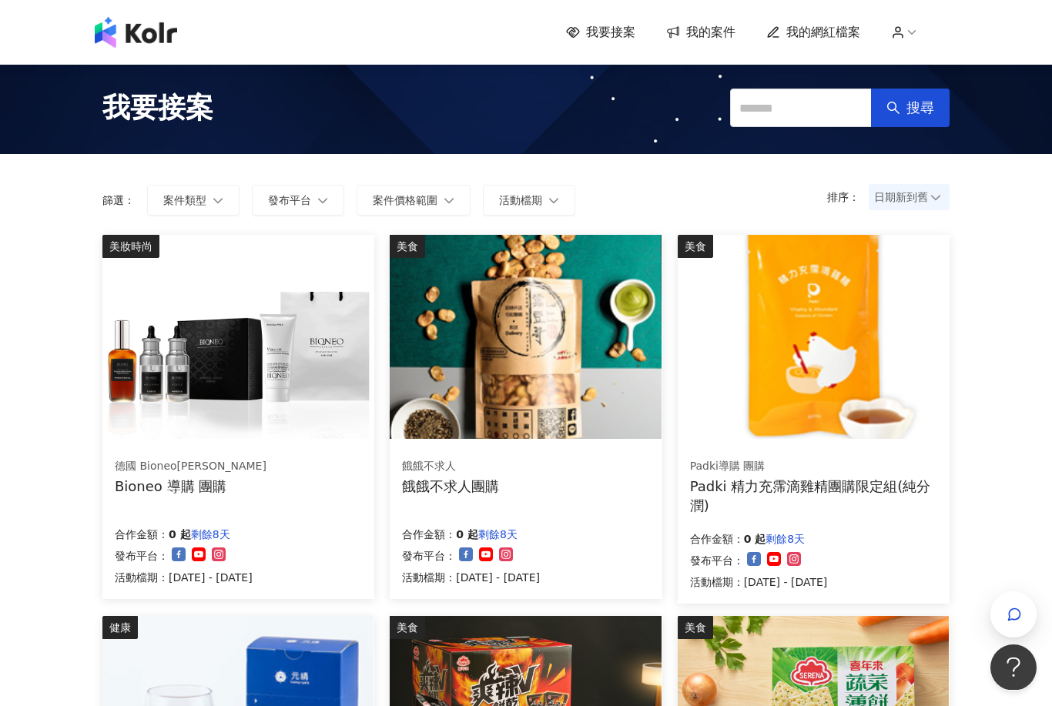
click at [908, 49] on div "我要接案 我的案件 我的網紅檔案" at bounding box center [526, 32] width 1052 height 65
click at [1004, 647] on button "Open Beacon popover" at bounding box center [1011, 664] width 46 height 46
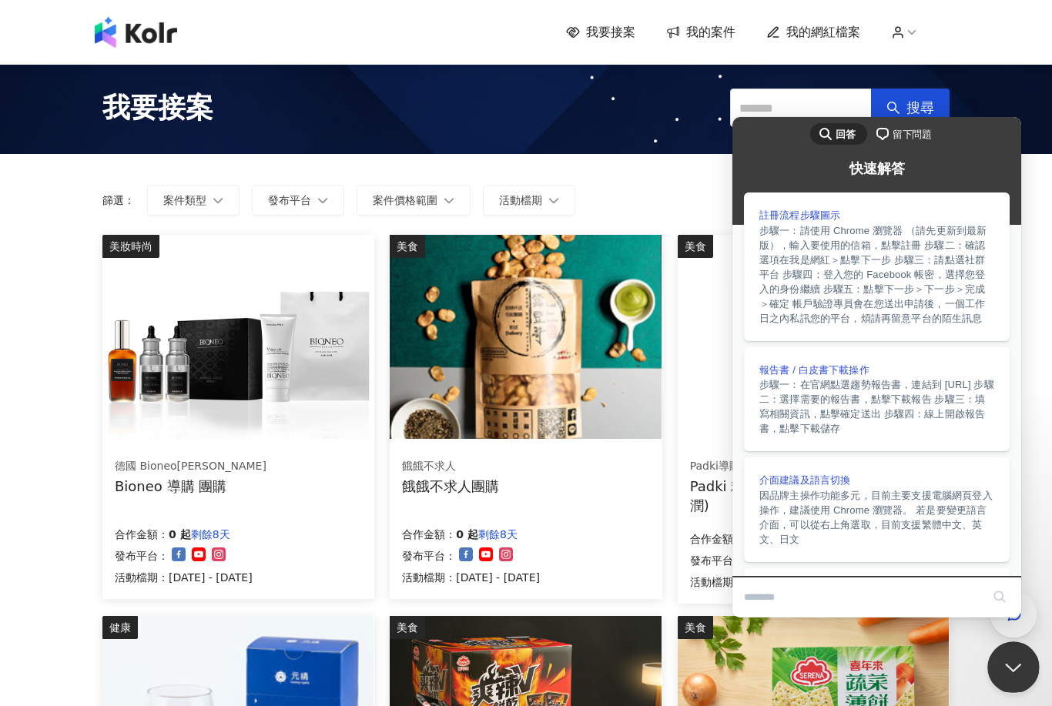
scroll to position [20, 0]
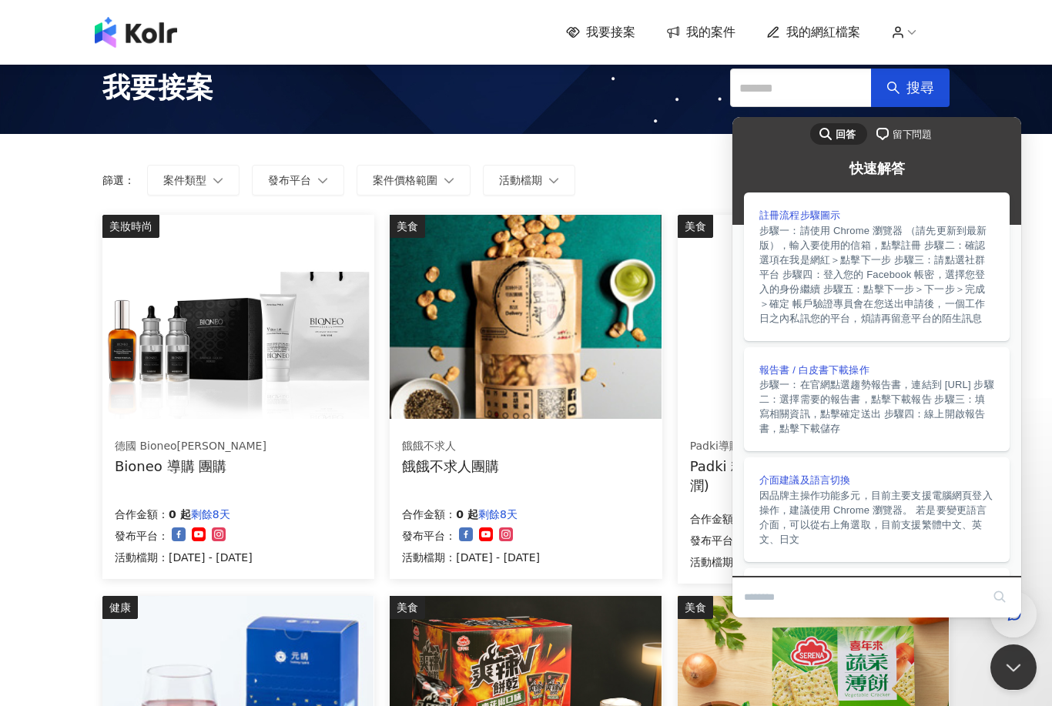
click at [904, 143] on div "chat-square 留下問題" at bounding box center [903, 134] width 59 height 18
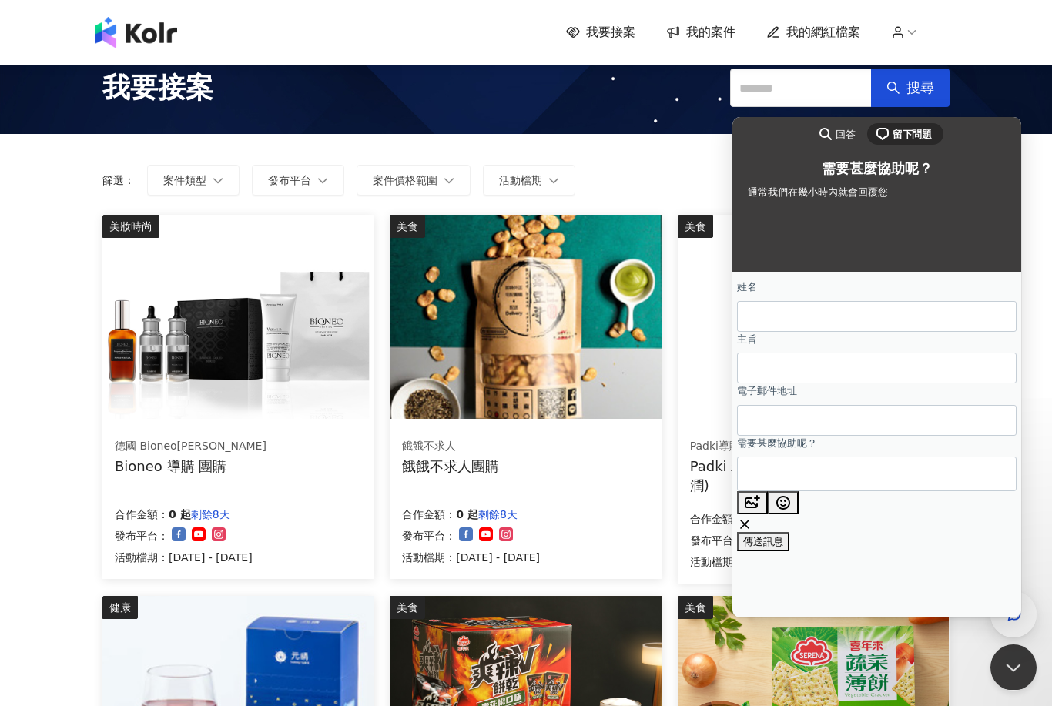
click at [1015, 97] on div "我要接案 搜尋" at bounding box center [526, 88] width 1052 height 92
click at [884, 684] on img at bounding box center [813, 698] width 271 height 204
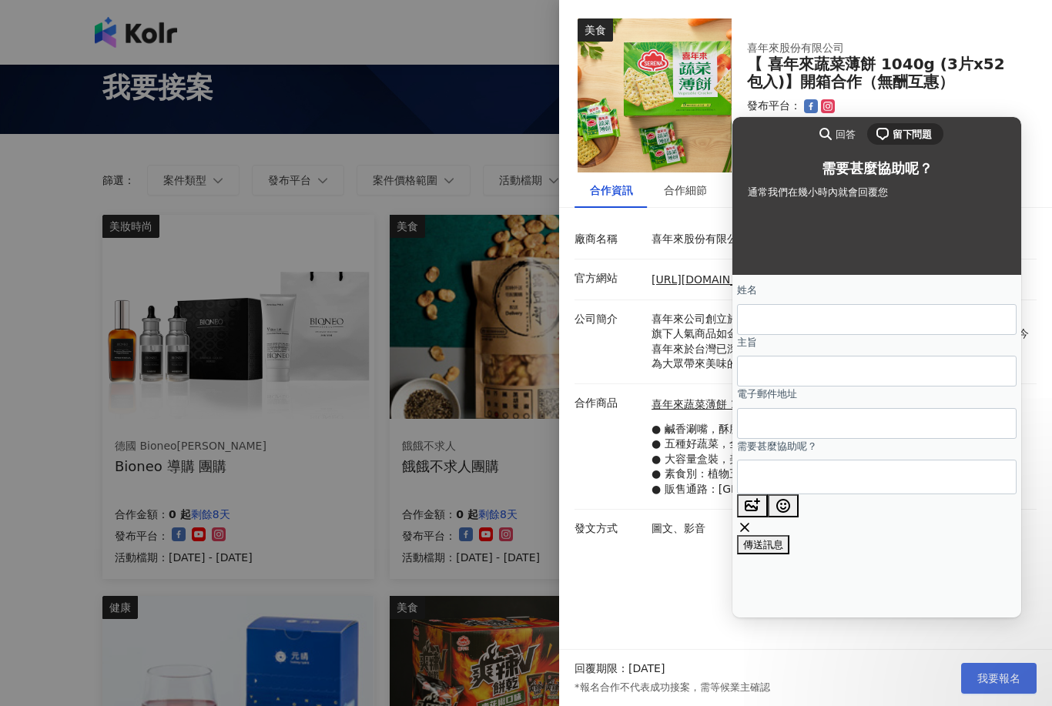
click at [1007, 694] on button "我要報名" at bounding box center [998, 678] width 75 height 31
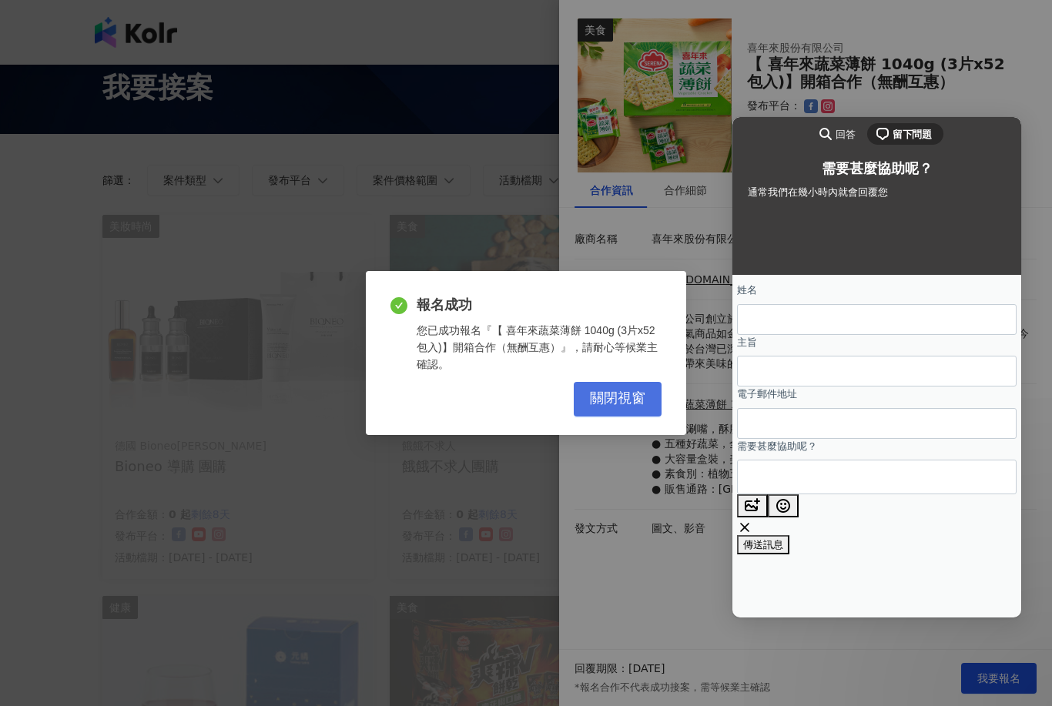
click at [624, 407] on button "關閉視窗" at bounding box center [618, 399] width 88 height 35
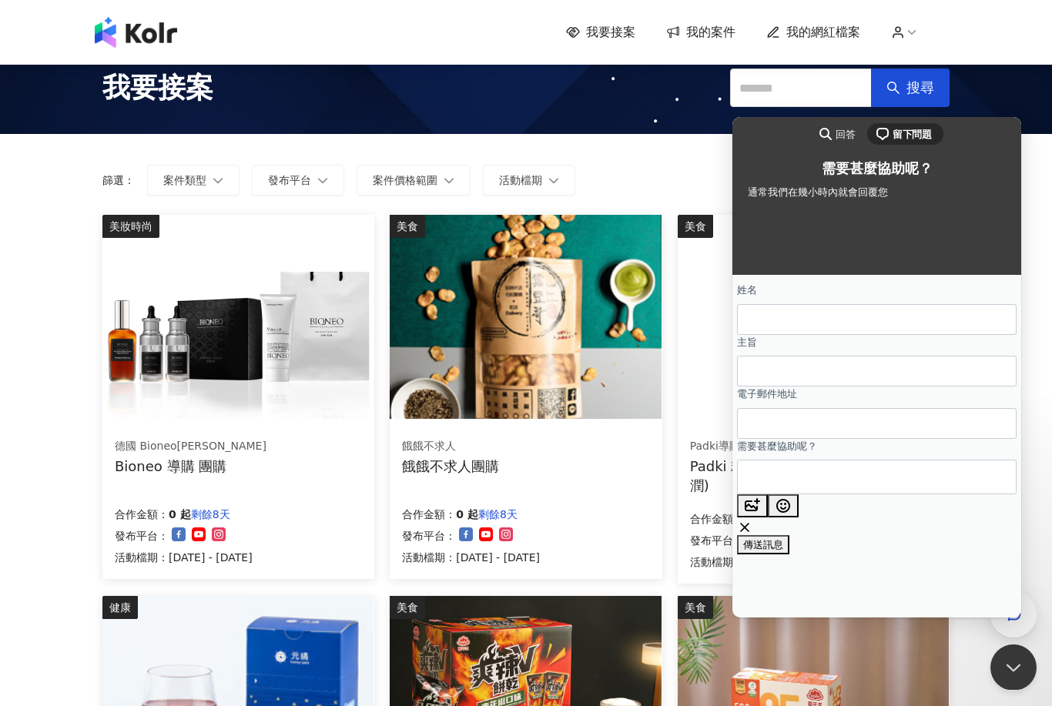
click at [1008, 123] on div "我要接案 搜尋" at bounding box center [526, 88] width 1052 height 92
click at [1008, 662] on button "Close Beacon popover" at bounding box center [1011, 664] width 46 height 46
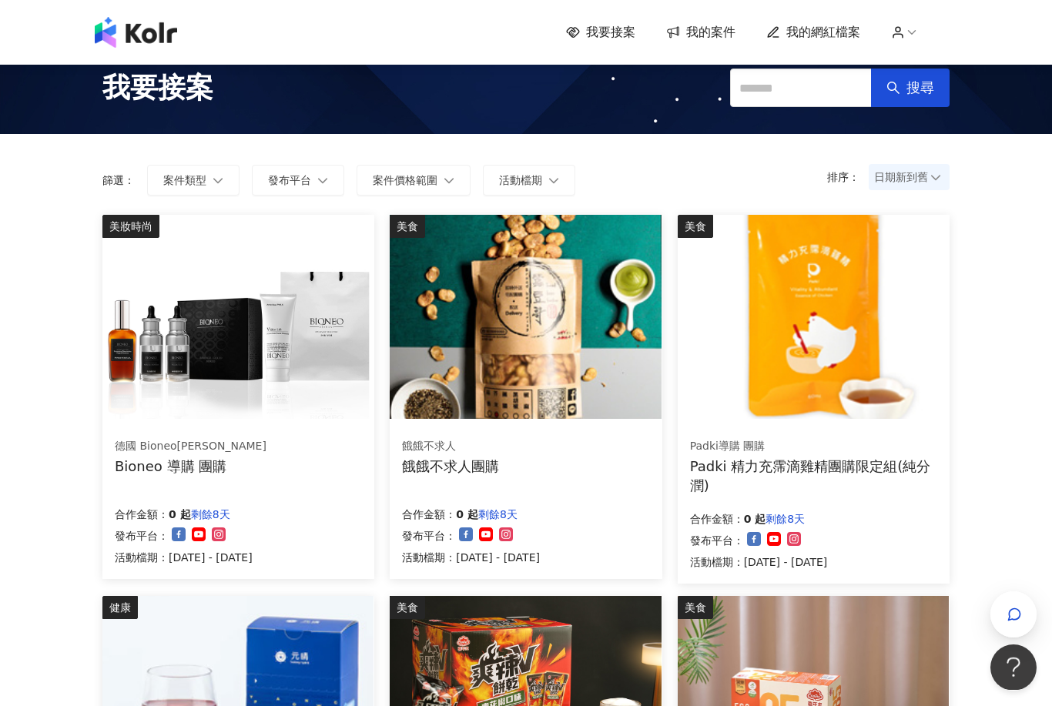
click at [901, 28] on circle at bounding box center [898, 29] width 5 height 5
click at [952, 55] on link "帳戶設定" at bounding box center [943, 61] width 43 height 12
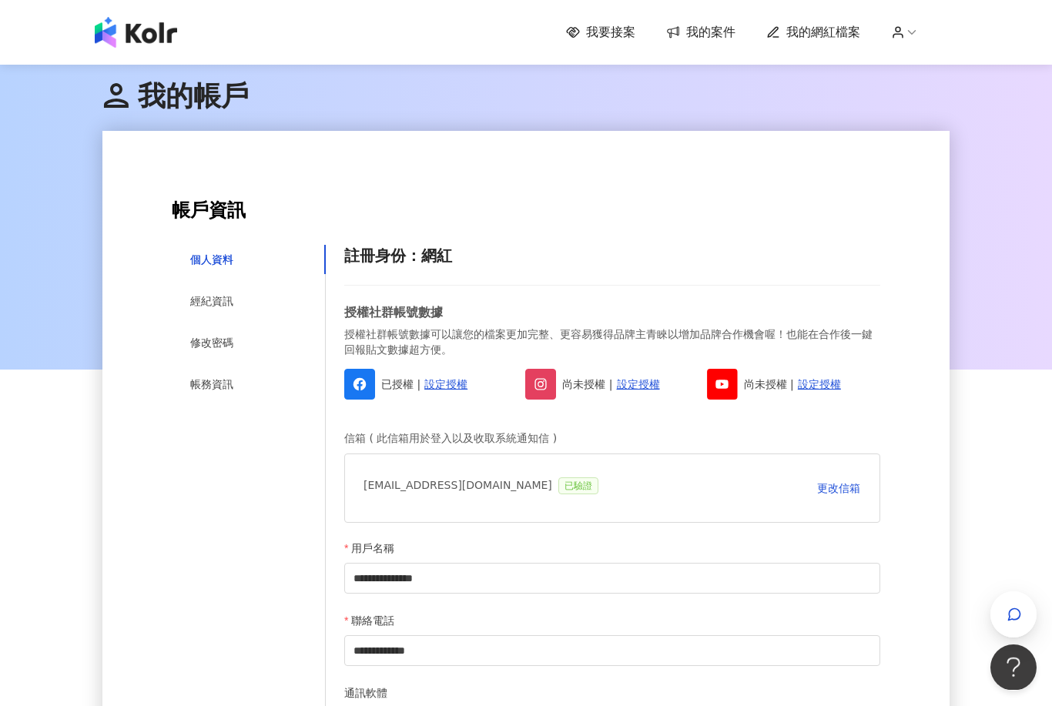
click at [1001, 125] on div at bounding box center [526, 216] width 1052 height 308
click at [817, 57] on div "我要接案 我的案件 我的網紅檔案" at bounding box center [526, 32] width 1052 height 65
